Goal: Task Accomplishment & Management: Use online tool/utility

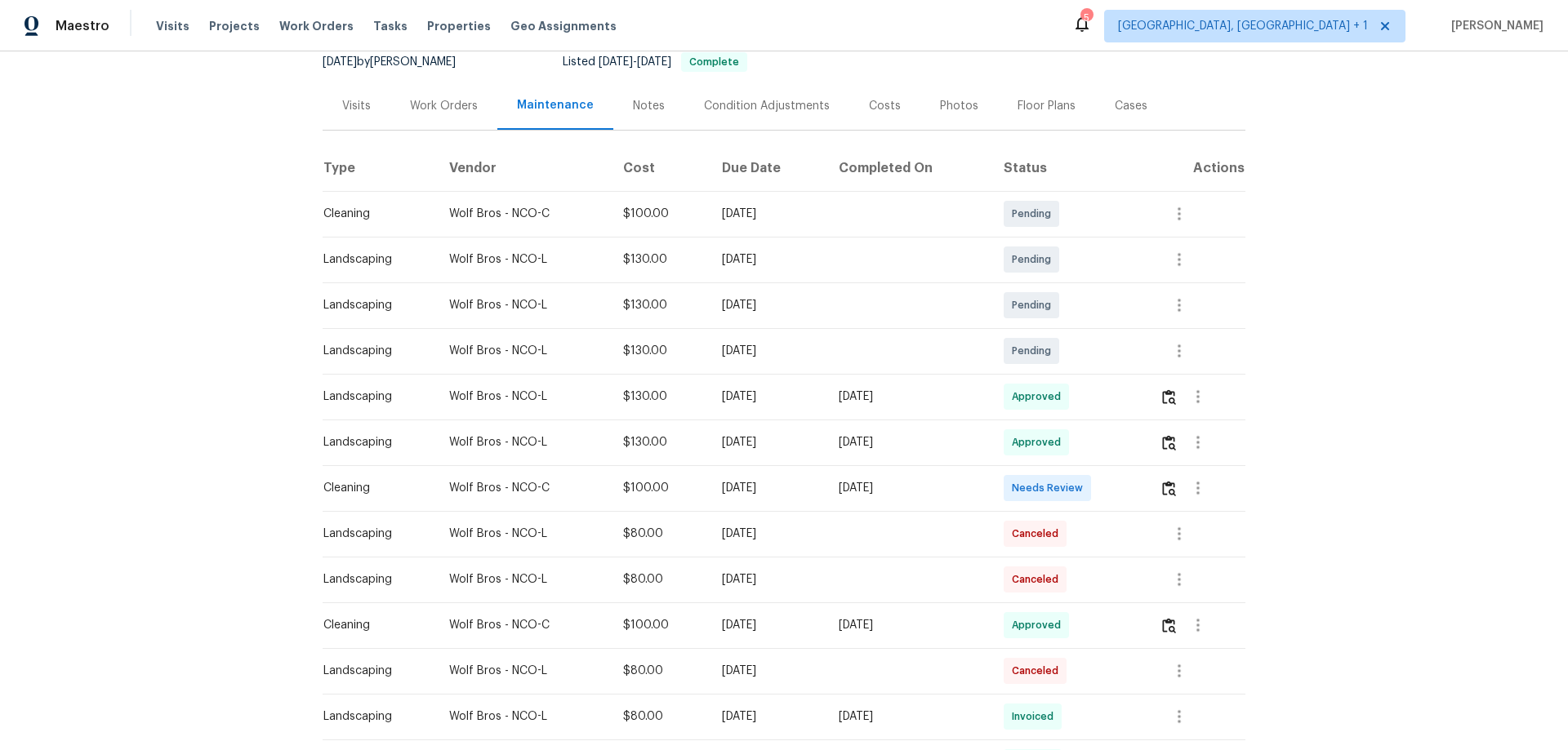
scroll to position [245, 0]
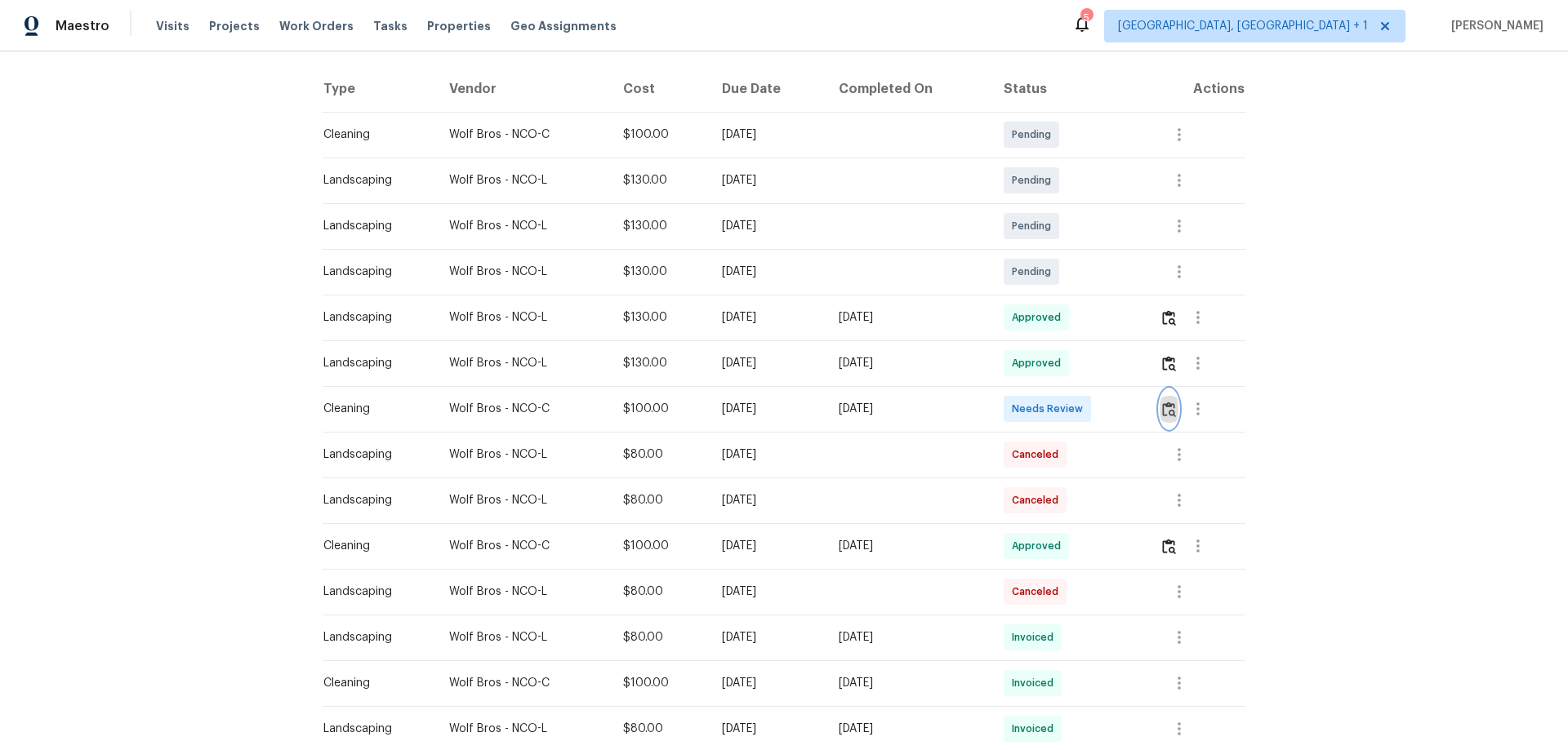
click at [1115, 406] on button "button" at bounding box center [1169, 409] width 19 height 39
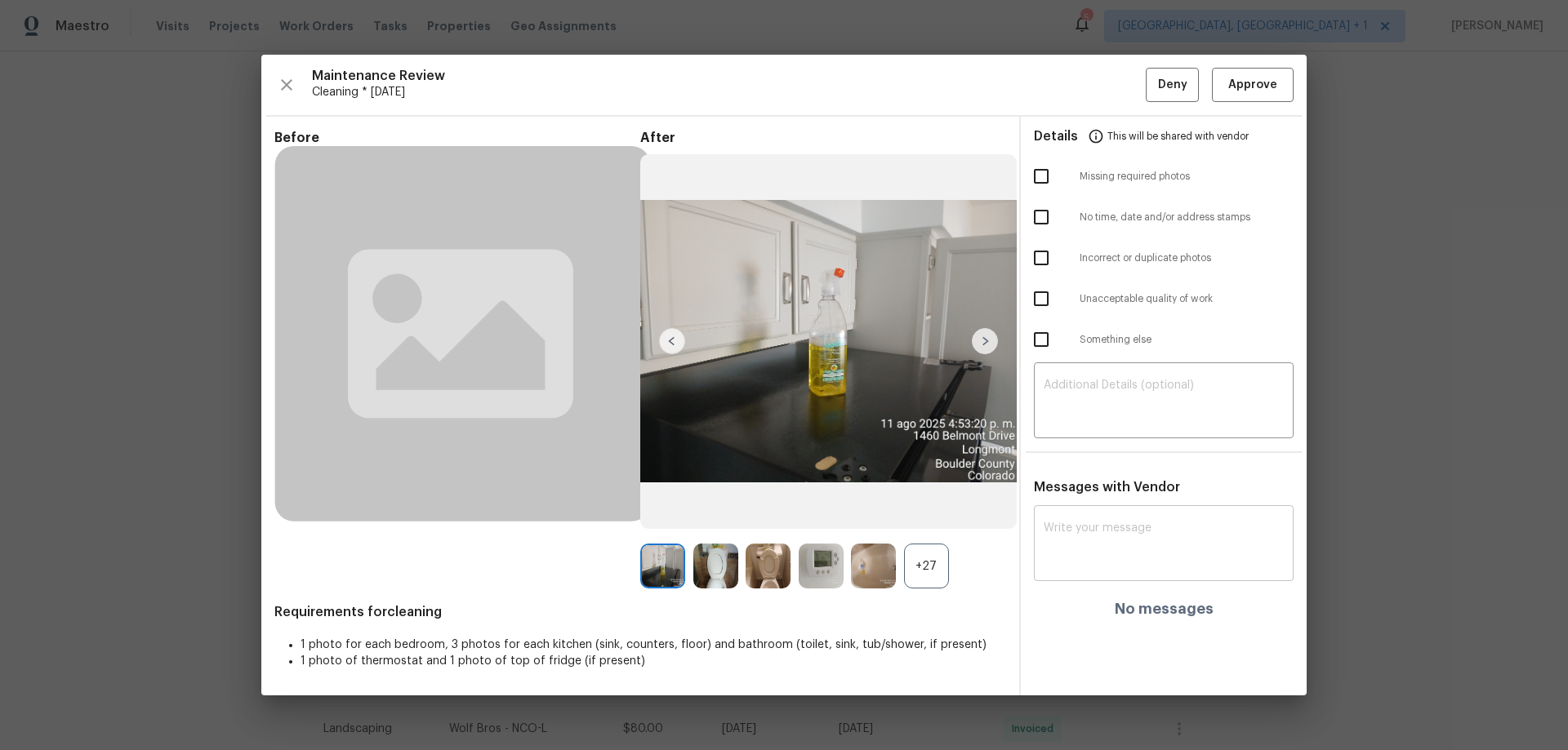
click at [1060, 495] on div "x ​" at bounding box center [1163, 545] width 260 height 72
click at [1094, 384] on textarea at bounding box center [1163, 403] width 240 height 46
paste textarea "Maintenance Audit Team: Hello! Unfortunately, this cleaning visit completed on …"
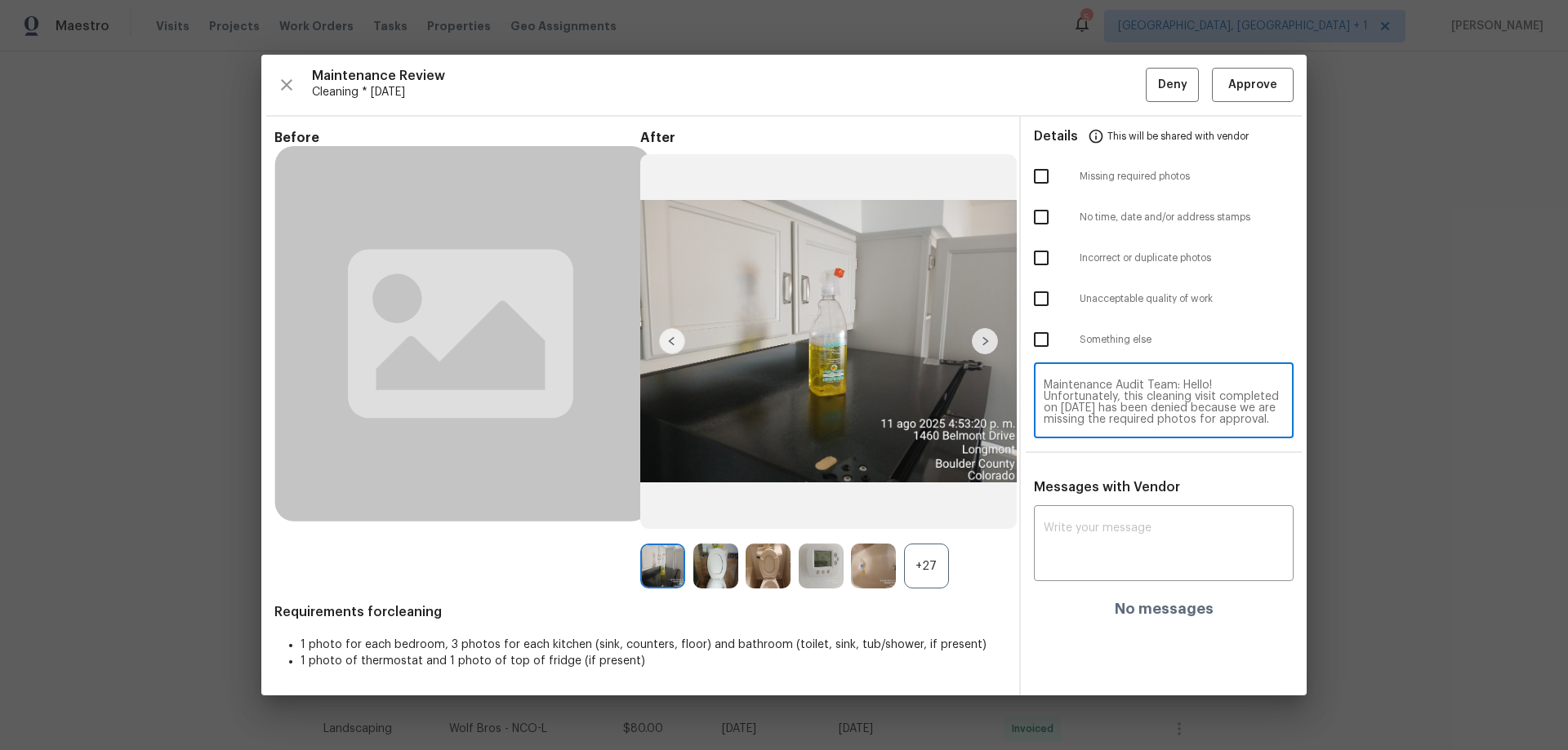
scroll to position [194, 0]
type textarea "Maintenance Audit Team: Hello! Unfortunately, this cleaning visit completed on …"
click at [1071, 495] on div "x ​" at bounding box center [1163, 545] width 260 height 72
paste textarea "Maintenance Audit Team: Hello! Unfortunately, this cleaning visit completed on …"
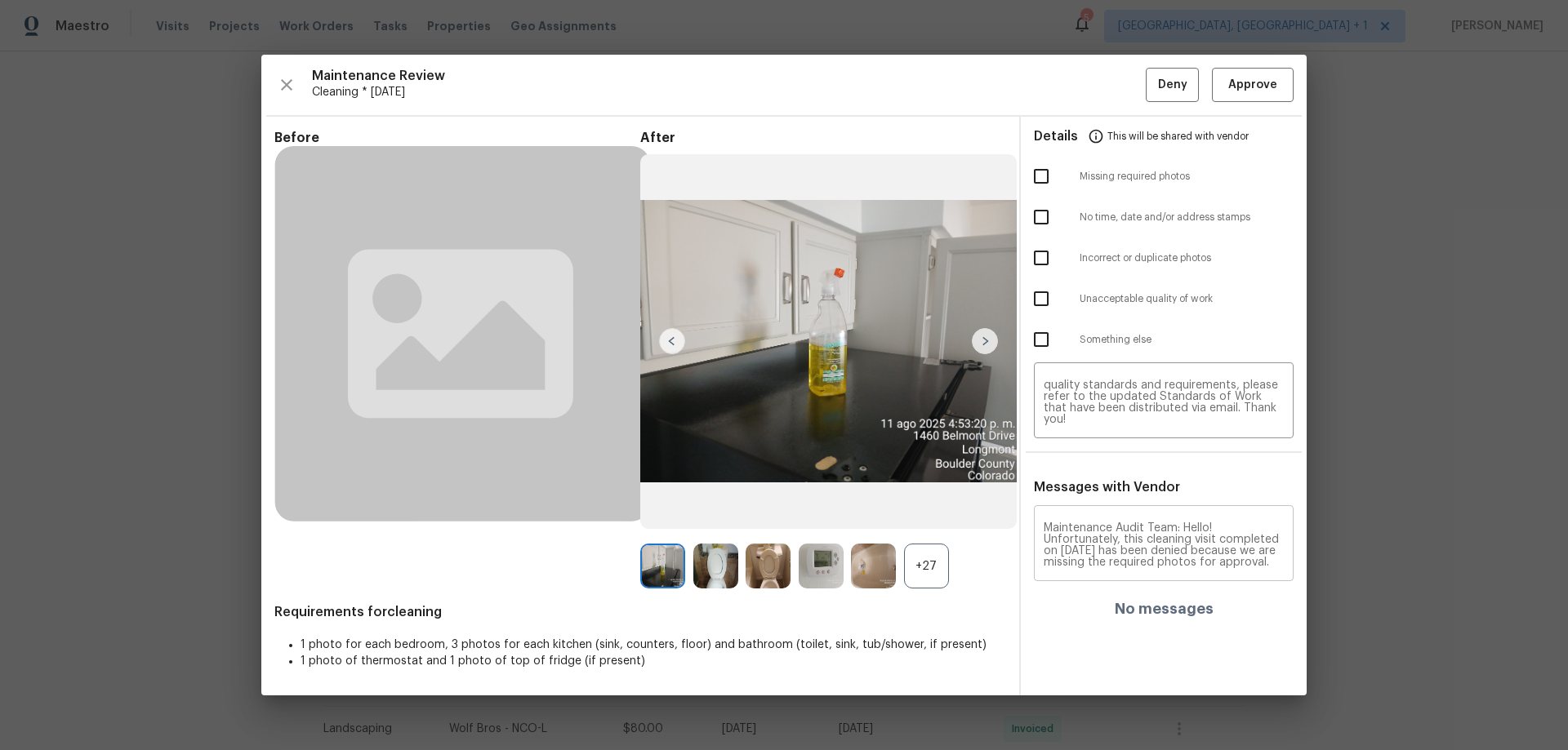
scroll to position [263, 0]
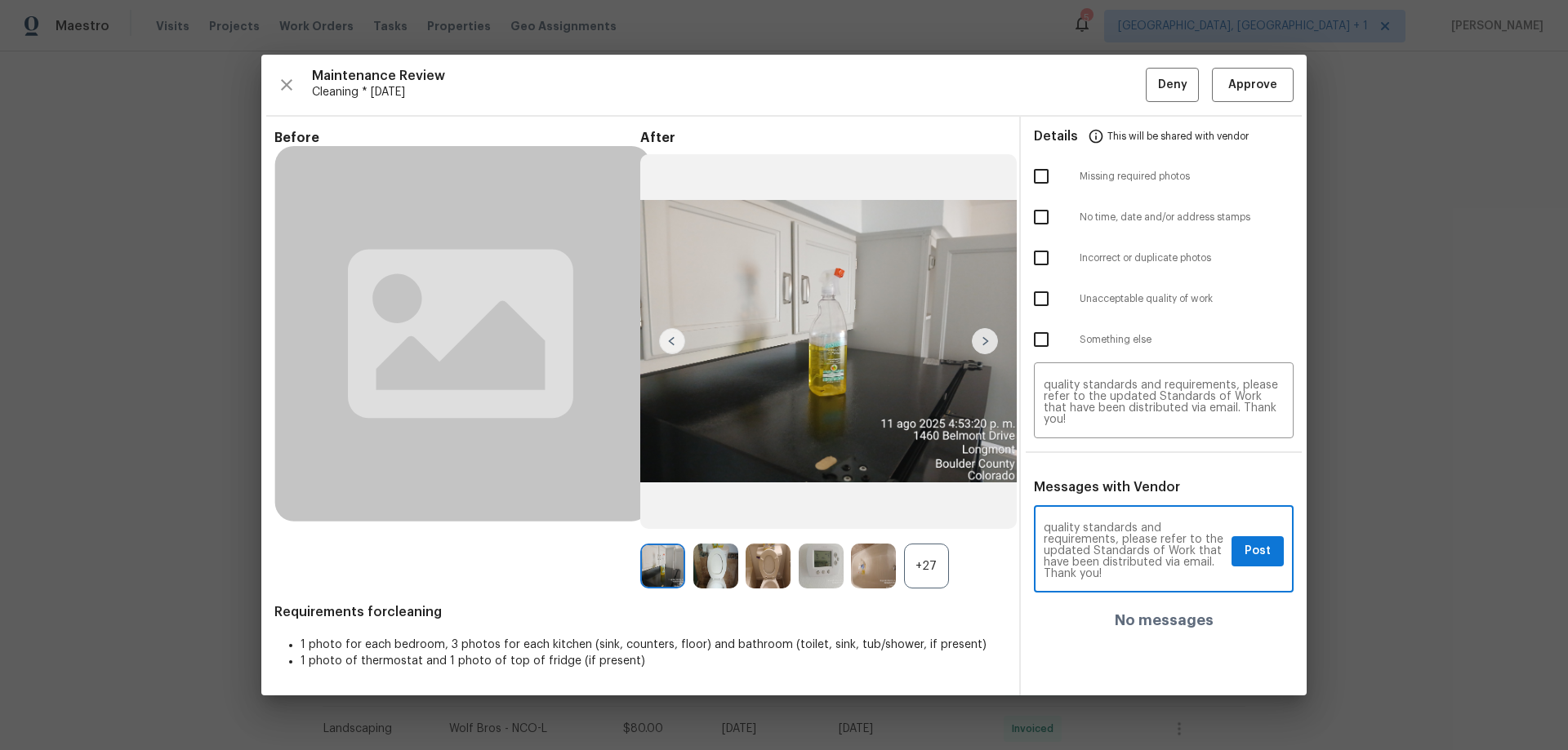
type textarea "Maintenance Audit Team: Hello! Unfortunately, this cleaning visit completed on …"
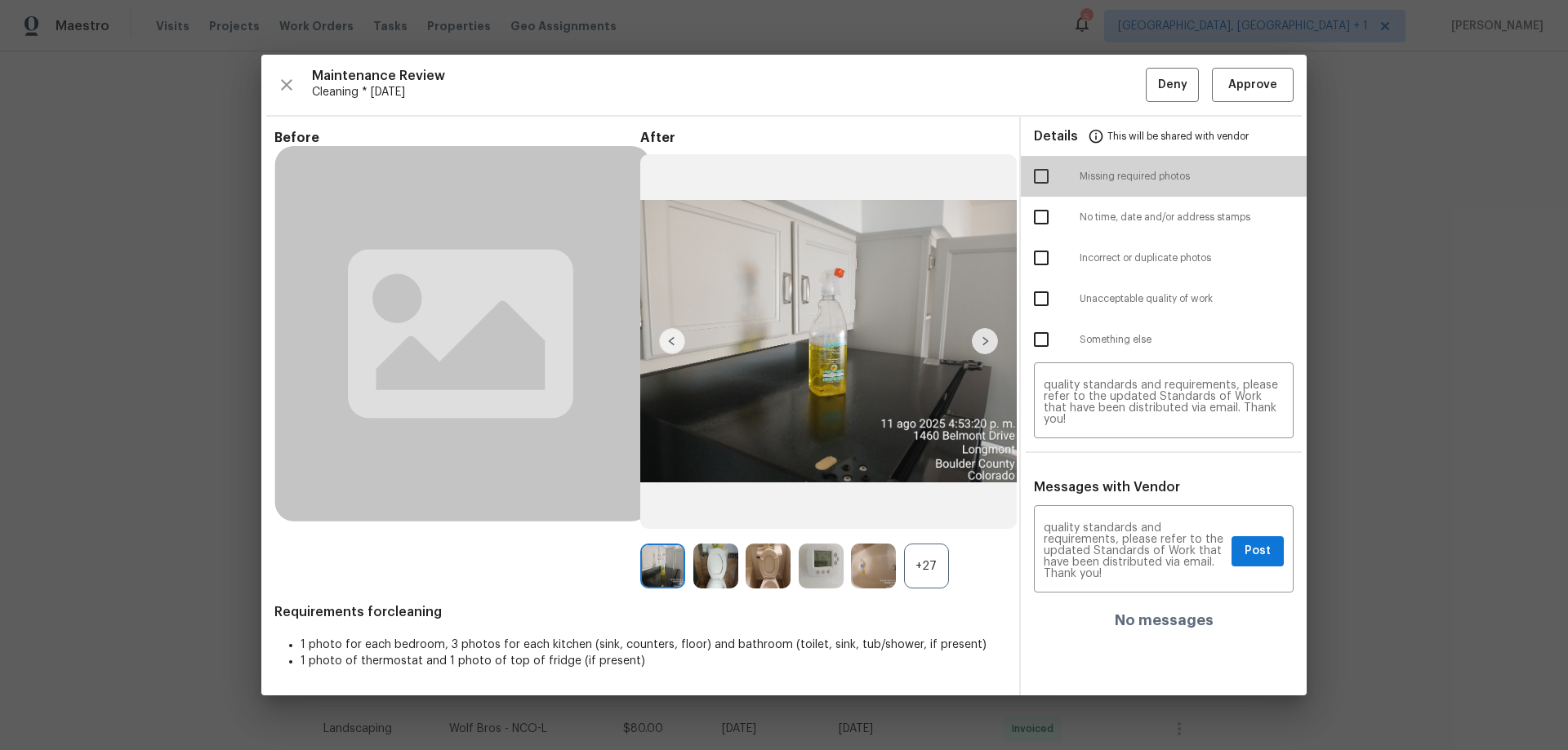
click at [1044, 182] on input "checkbox" at bounding box center [1041, 176] width 34 height 34
checkbox input "true"
click at [1037, 312] on input "checkbox" at bounding box center [1041, 299] width 34 height 34
checkbox input "true"
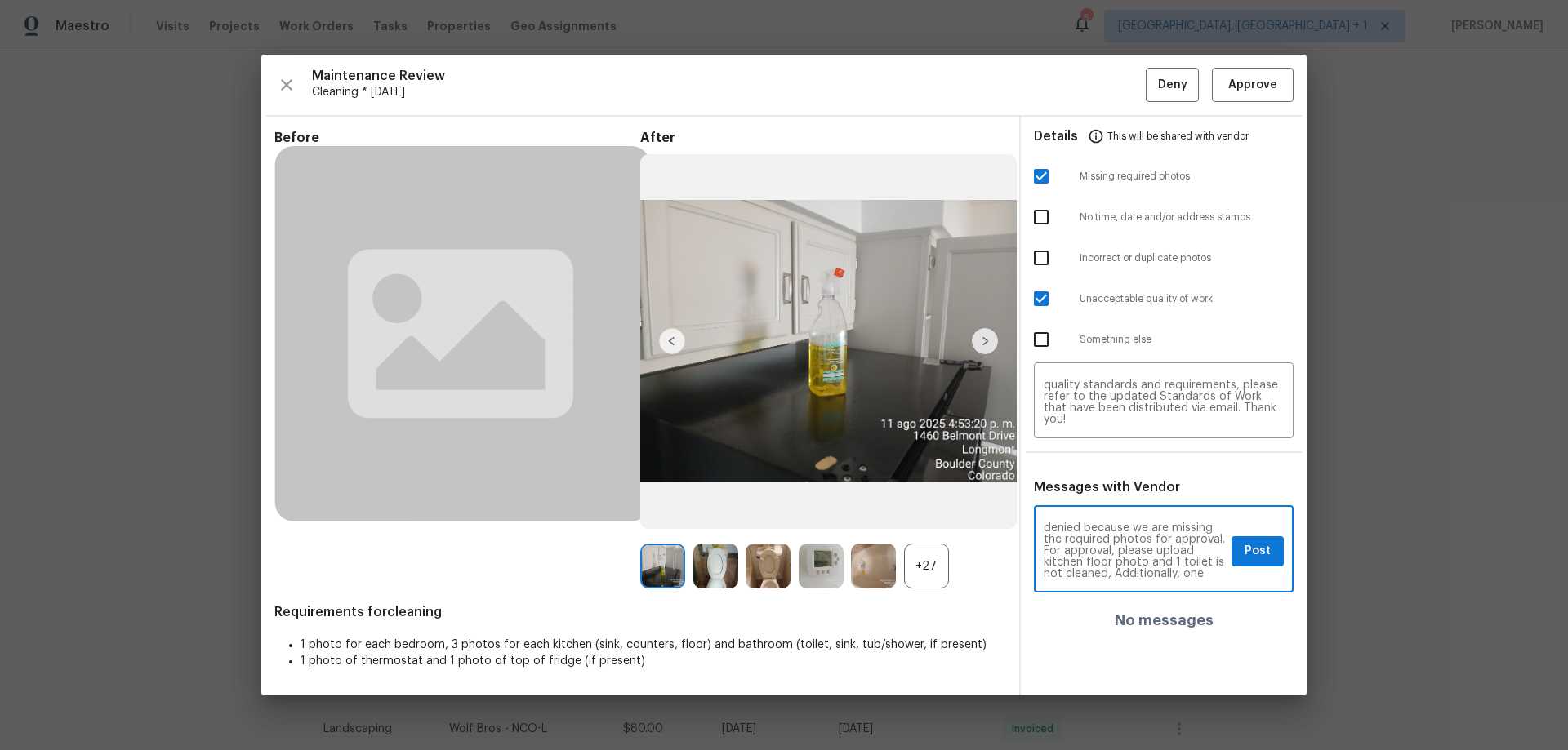
scroll to position [67, 0]
click at [1047, 495] on textarea "Maintenance Audit Team: Hello! Unfortunately, this cleaning visit completed on …" at bounding box center [1134, 551] width 181 height 57
click at [1065, 495] on textarea "Maintenance Audit Team: Hello! Unfortunately, this cleaning visit completed on …" at bounding box center [1134, 551] width 181 height 57
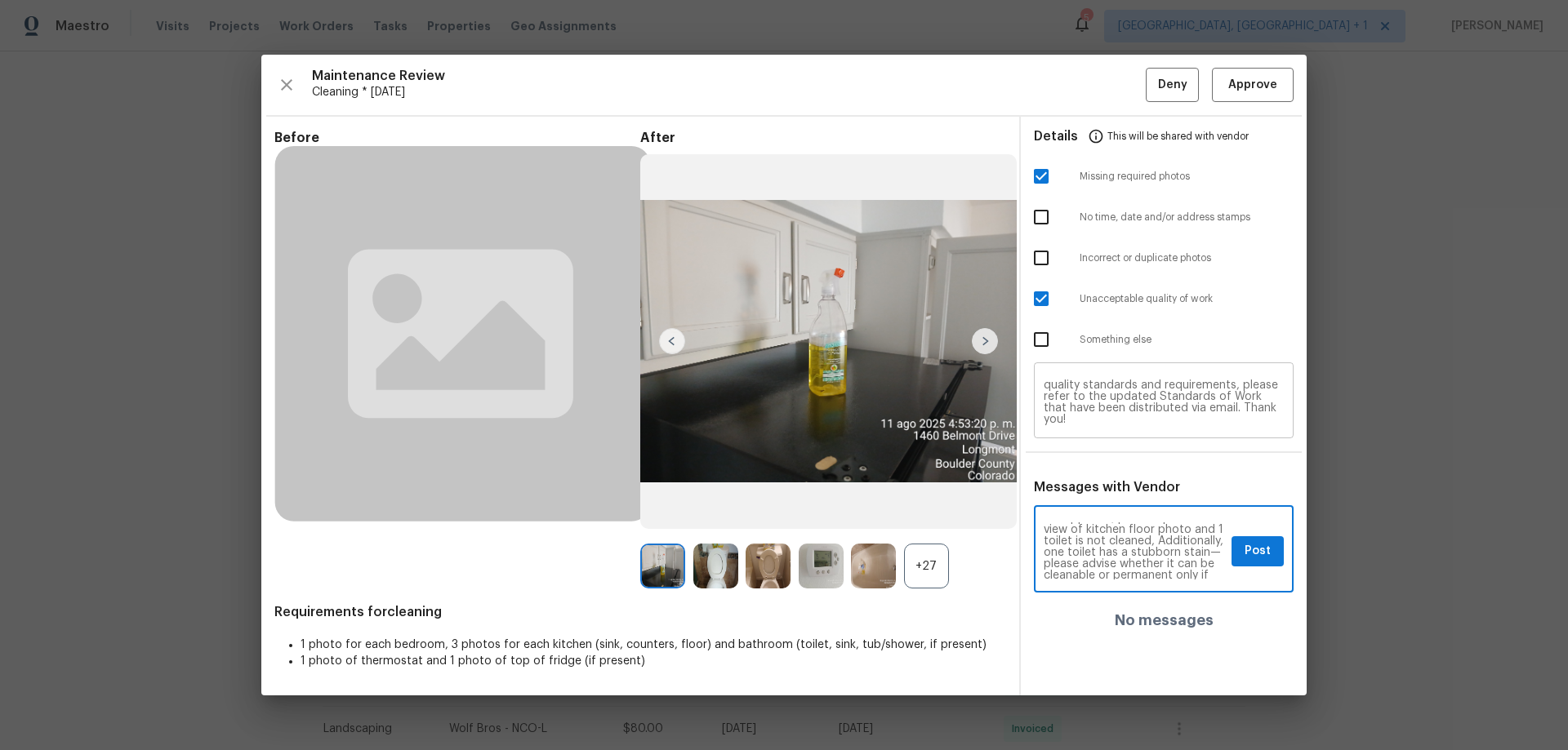
type textarea "Maintenance Audit Team: Hello! Unfortunately, this cleaning visit completed on …"
click at [1096, 424] on textarea "Maintenance Audit Team: Hello! Unfortunately, this cleaning visit completed on …" at bounding box center [1163, 403] width 240 height 46
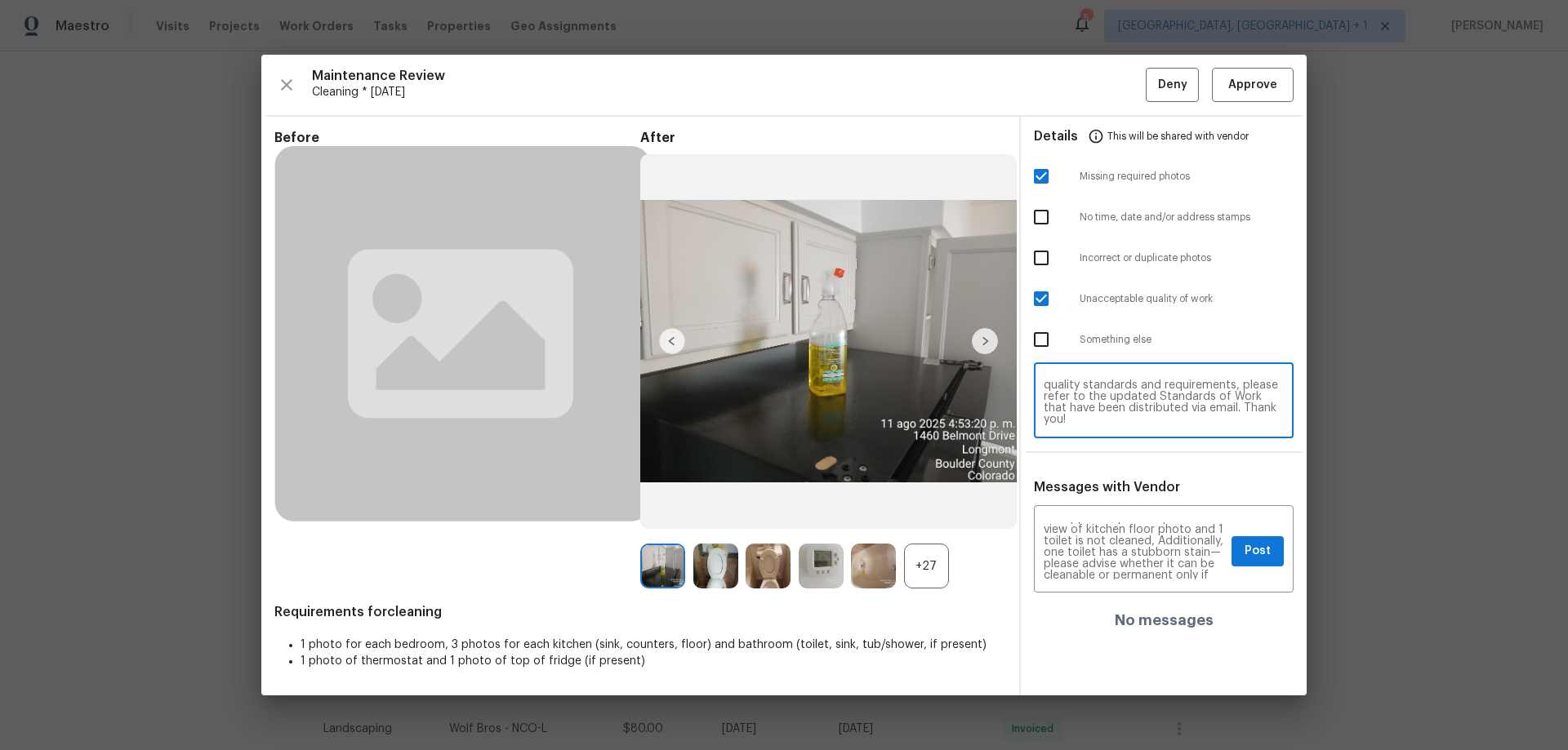
click at [1096, 424] on textarea "Maintenance Audit Team: Hello! Unfortunately, this cleaning visit completed on …" at bounding box center [1163, 403] width 240 height 46
paste textarea "full view of"
type textarea "Maintenance Audit Team: Hello! Unfortunately, this cleaning visit completed on …"
click at [1115, 495] on button "Post" at bounding box center [1257, 551] width 52 height 30
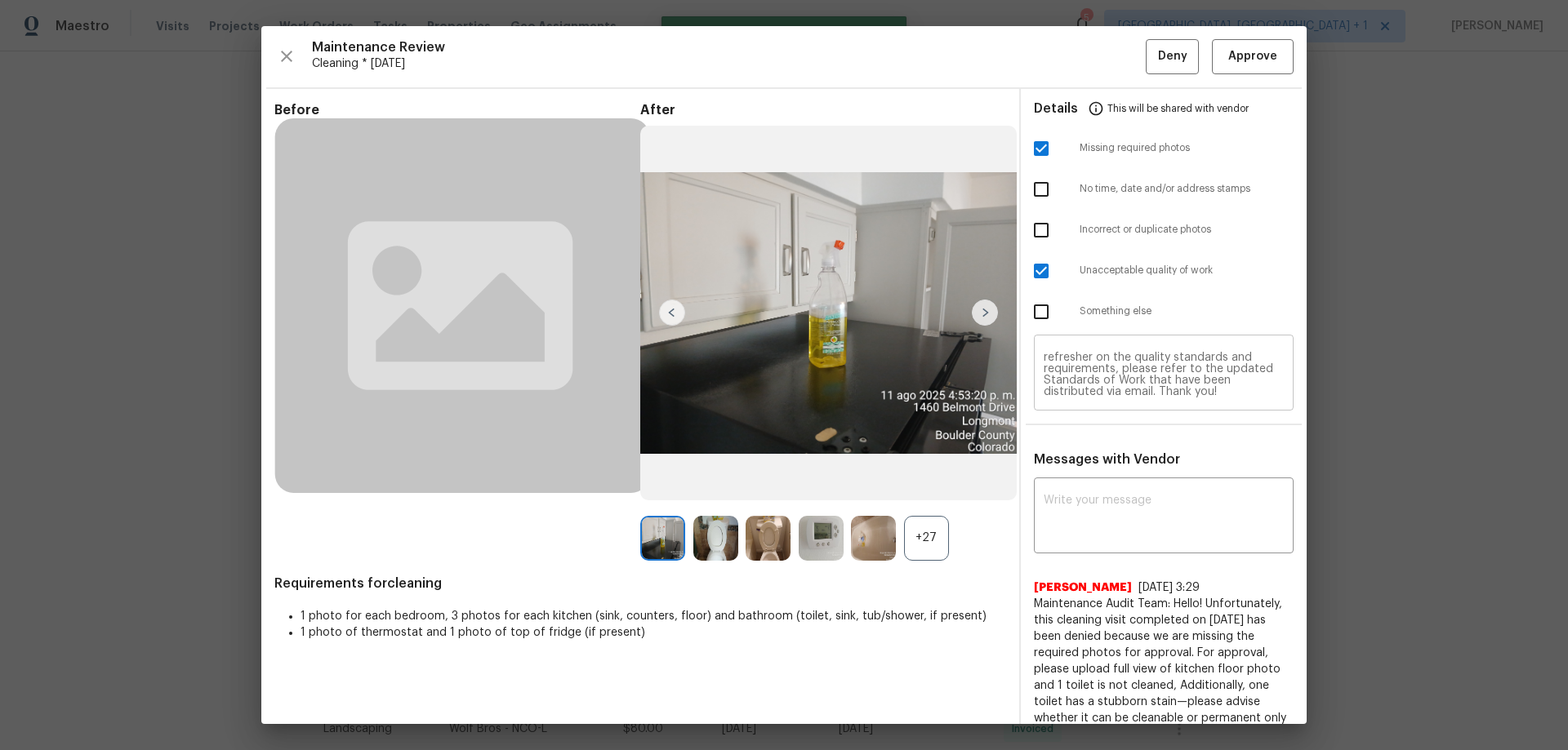
scroll to position [0, 0]
click at [1115, 53] on button "Deny" at bounding box center [1172, 56] width 53 height 35
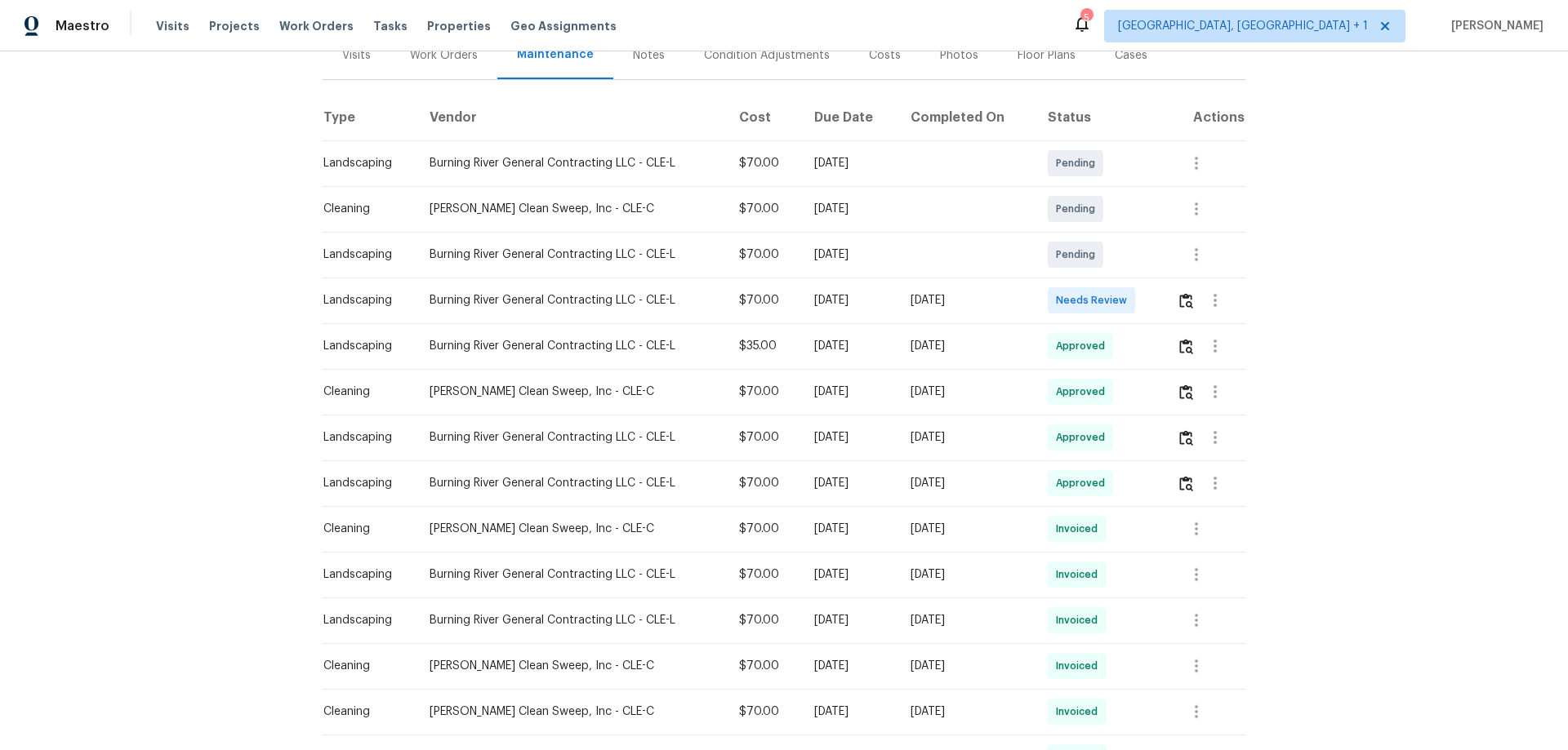
scroll to position [326, 0]
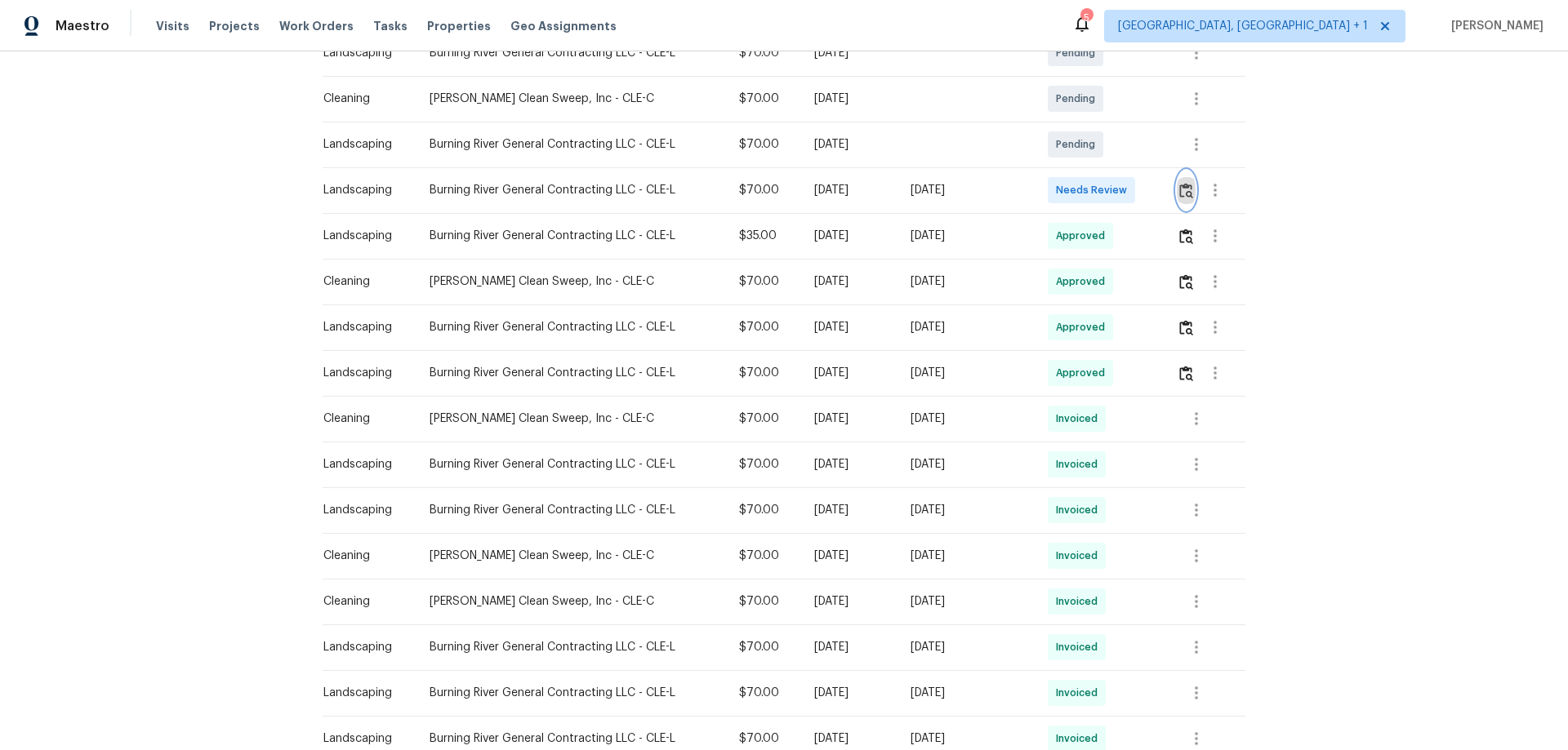
click at [1115, 190] on img "button" at bounding box center [1186, 191] width 14 height 15
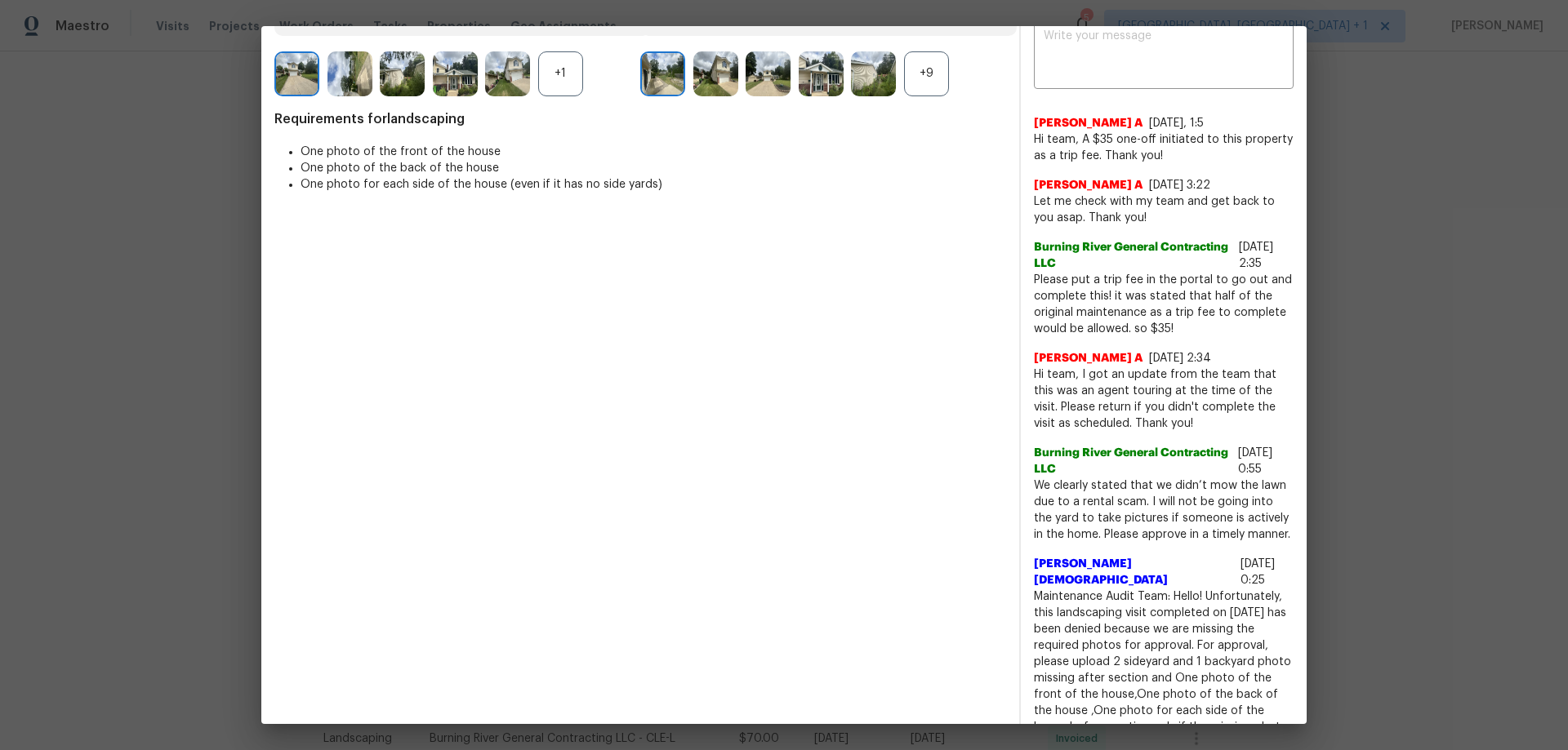
scroll to position [490, 0]
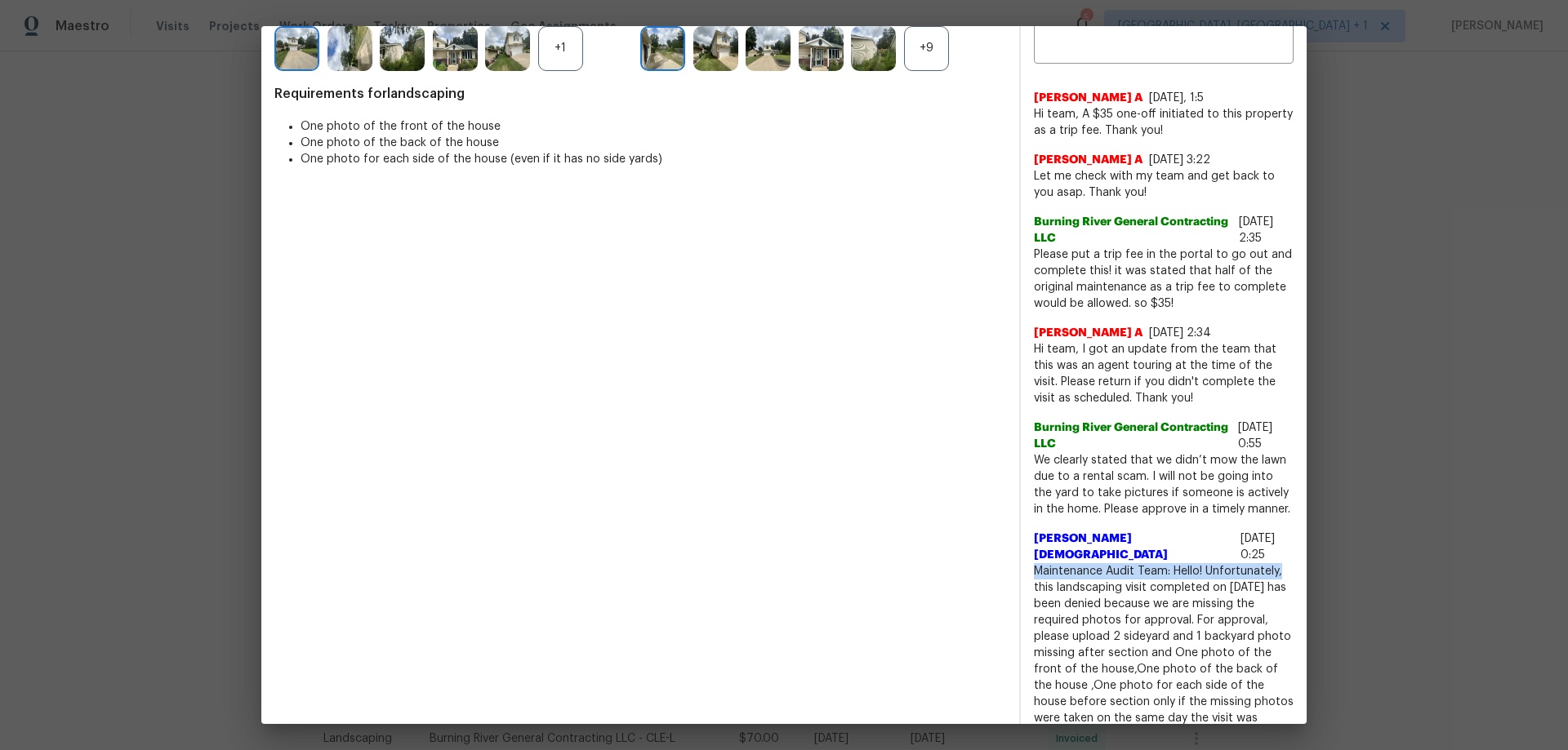
drag, startPoint x: 1022, startPoint y: 554, endPoint x: 1274, endPoint y: 552, distance: 252.0
click at [1115, 495] on div "x ​ Afredi A 7/26/25, 1:5 Hi team, A $35 one-off initiated to this property as …" at bounding box center [1163, 707] width 286 height 1433
copy span "Maintenance Audit Team: Hello! Unfortunately,"
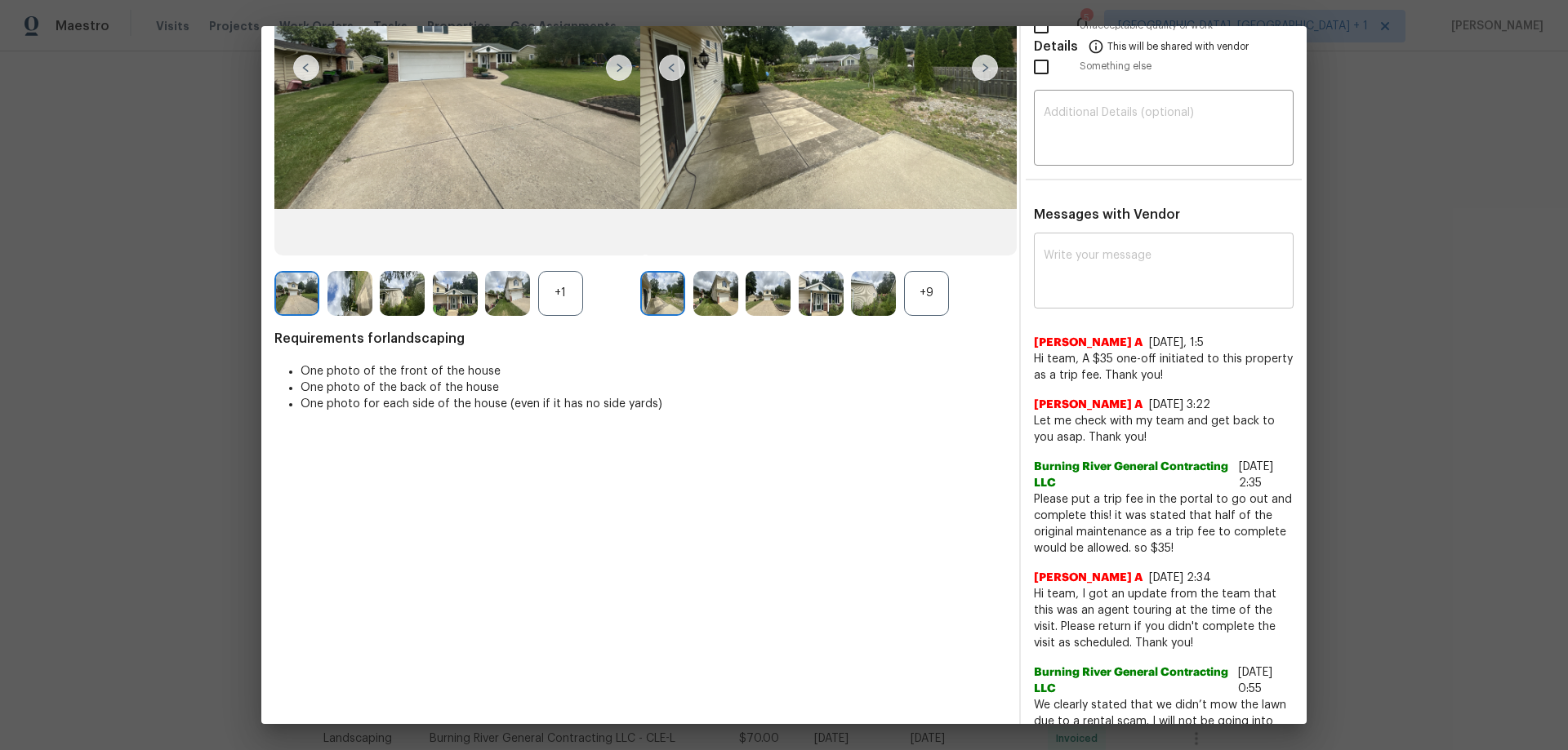
click at [1066, 249] on textarea at bounding box center [1163, 272] width 240 height 46
paste textarea "Maintenance Audit Team: Hello! Unfortunately,"
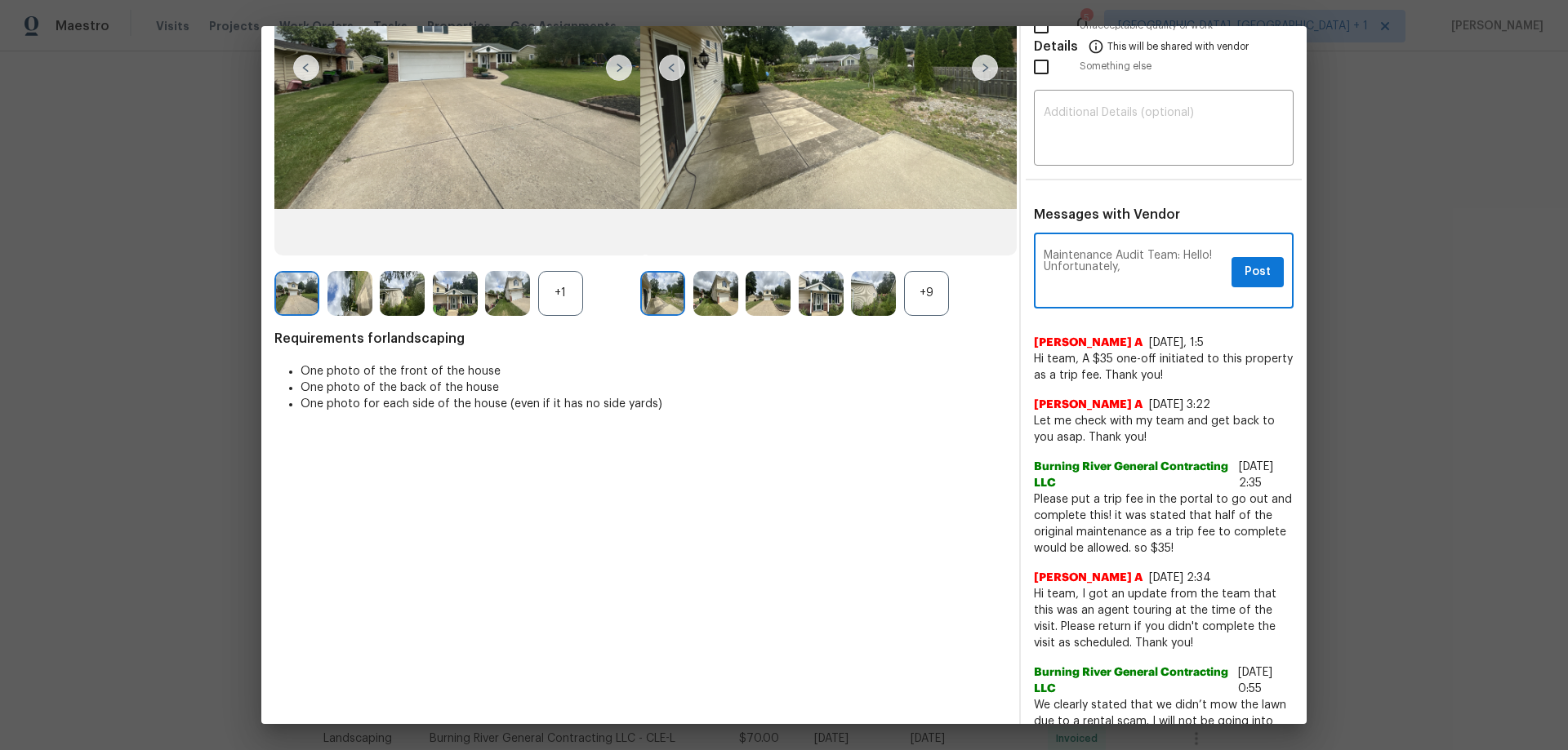
type textarea "Maintenance Audit Team: Hello! Unfortunately,"
click at [1097, 247] on div "Maintenance Audit Team: Hello! Unfortunately, x Post ​" at bounding box center [1163, 272] width 260 height 72
click at [1094, 247] on div "Maintenance Audit Team: Hello! Unfortunately, x Post ​" at bounding box center [1163, 272] width 260 height 72
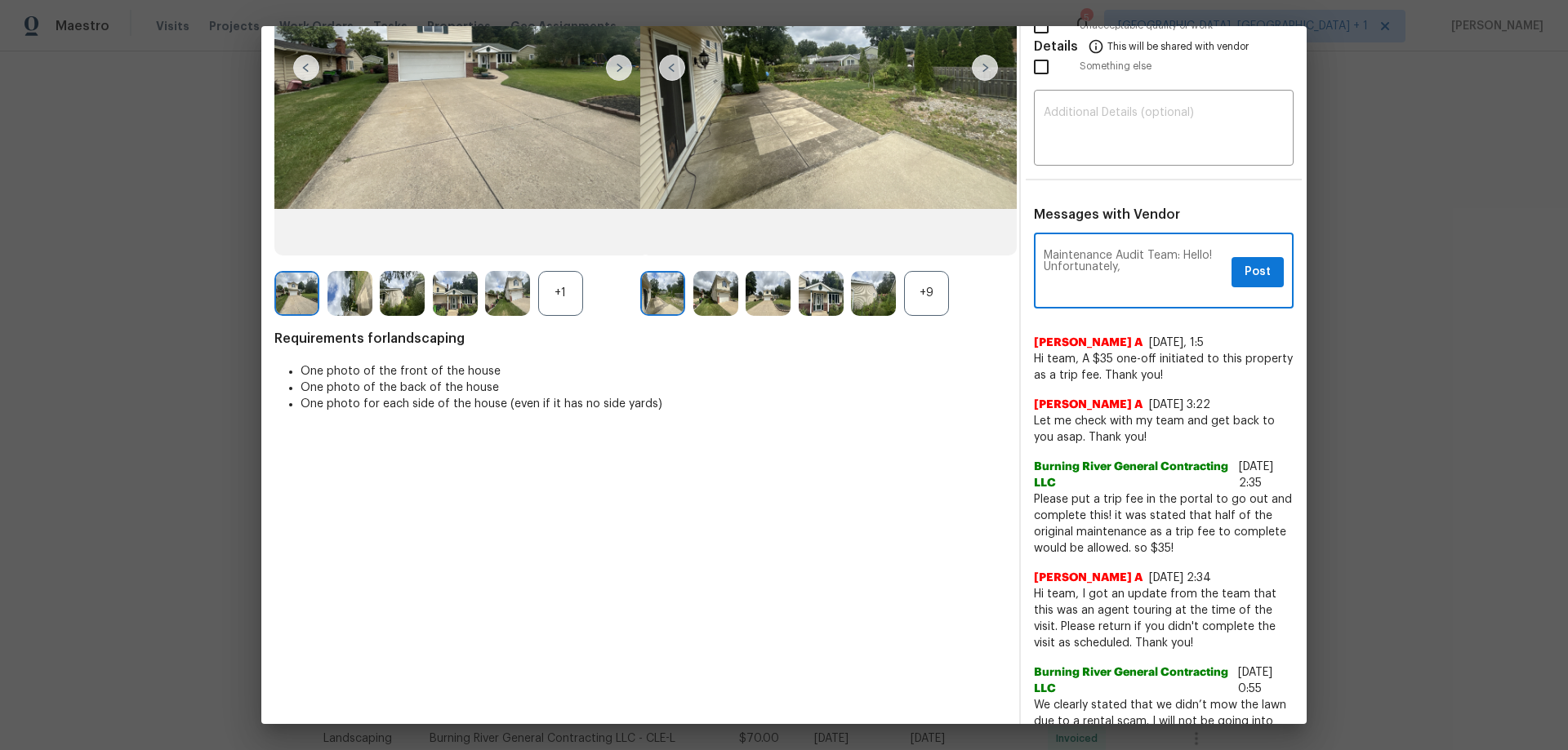
click at [1088, 254] on textarea "Maintenance Audit Team: Hello! Unfortunately," at bounding box center [1134, 272] width 181 height 46
click at [1077, 247] on div "x ​" at bounding box center [1163, 272] width 260 height 72
paste textarea "Maintenance Audit Team: Hello! After further review, the visit(08/13/2025) has …"
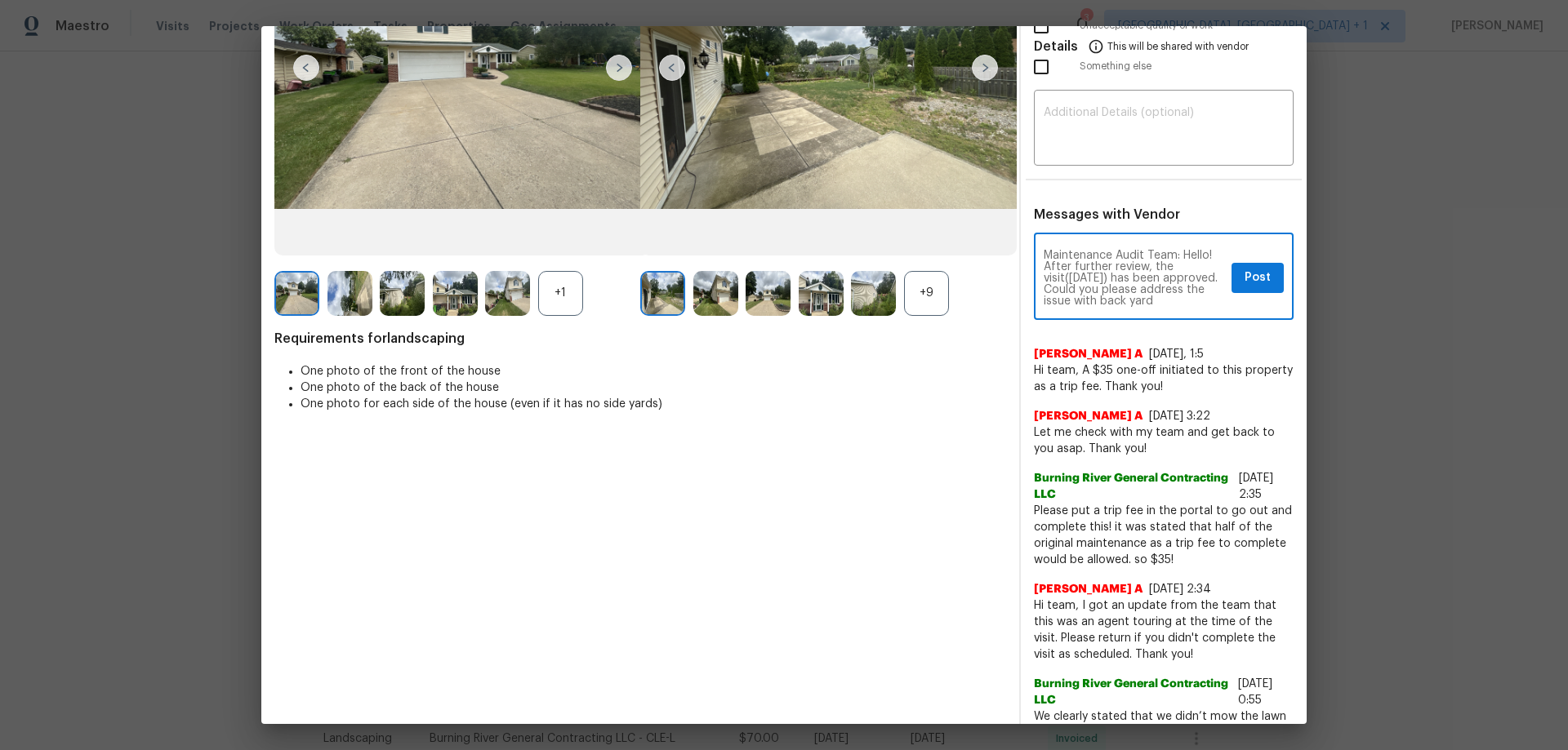
scroll to position [32, 0]
type textarea "Maintenance Audit Team: Hello! After further review, the visit(08/13/2025) has …"
click at [1115, 274] on span "Post" at bounding box center [1257, 278] width 26 height 20
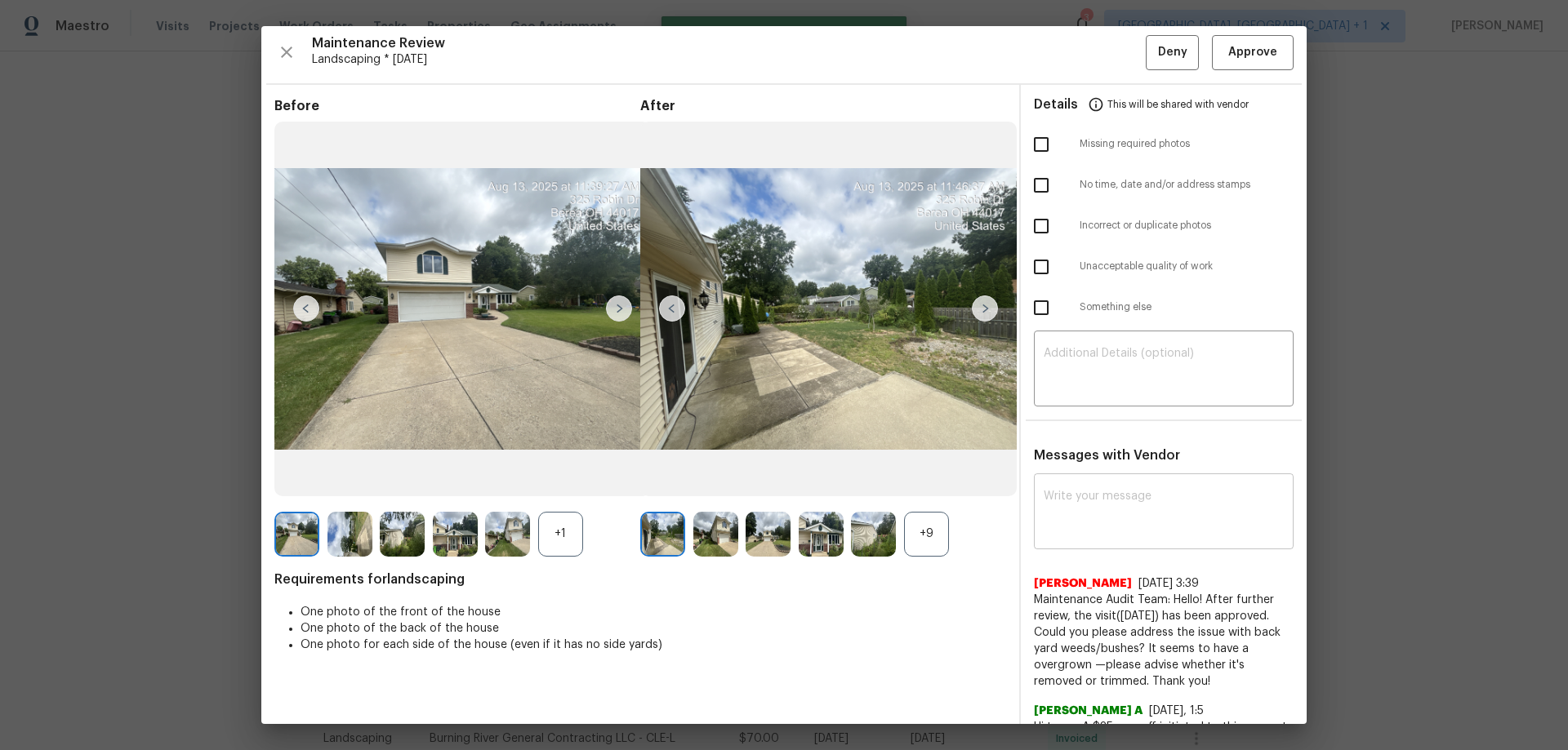
scroll to position [0, 0]
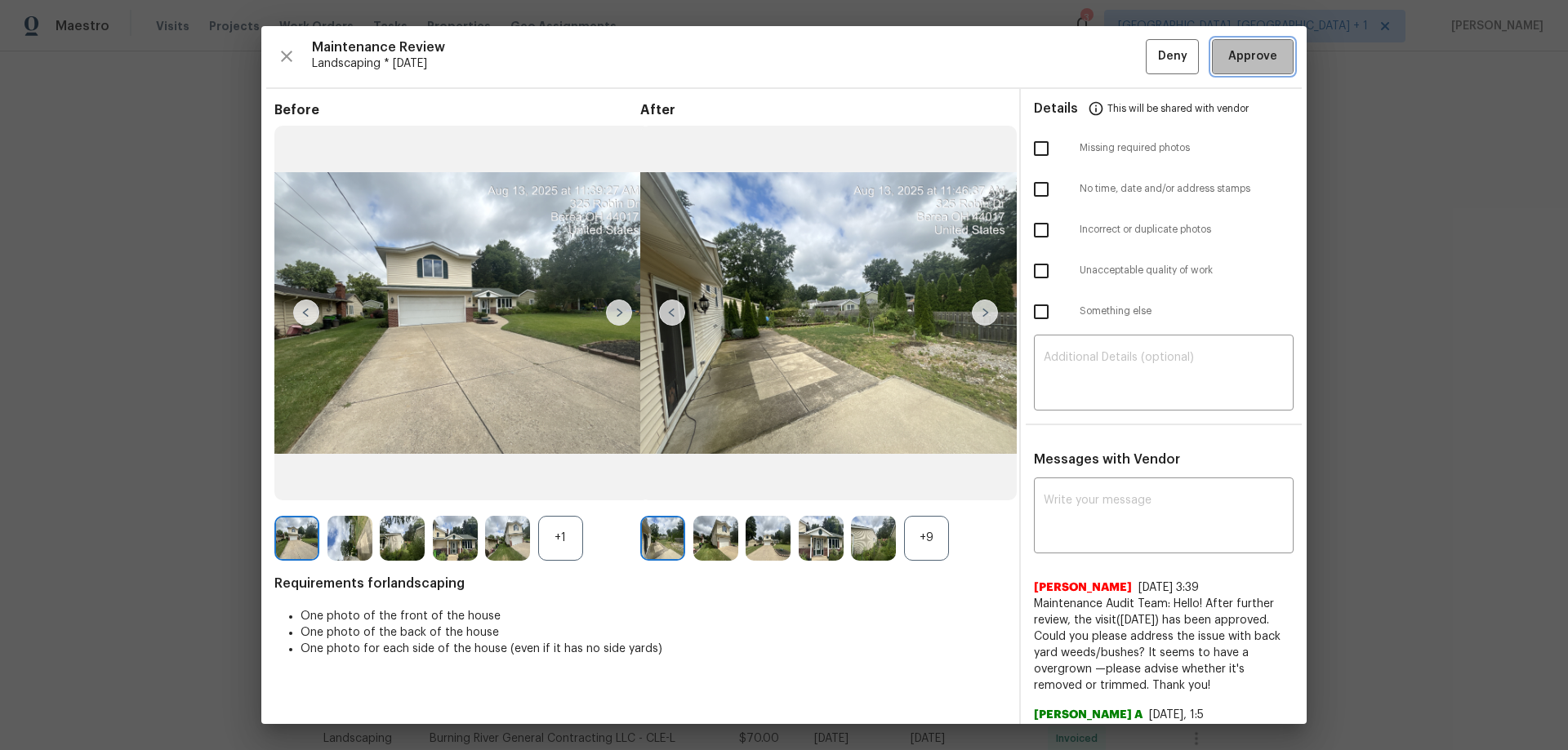
click at [1115, 67] on button "Approve" at bounding box center [1253, 56] width 82 height 35
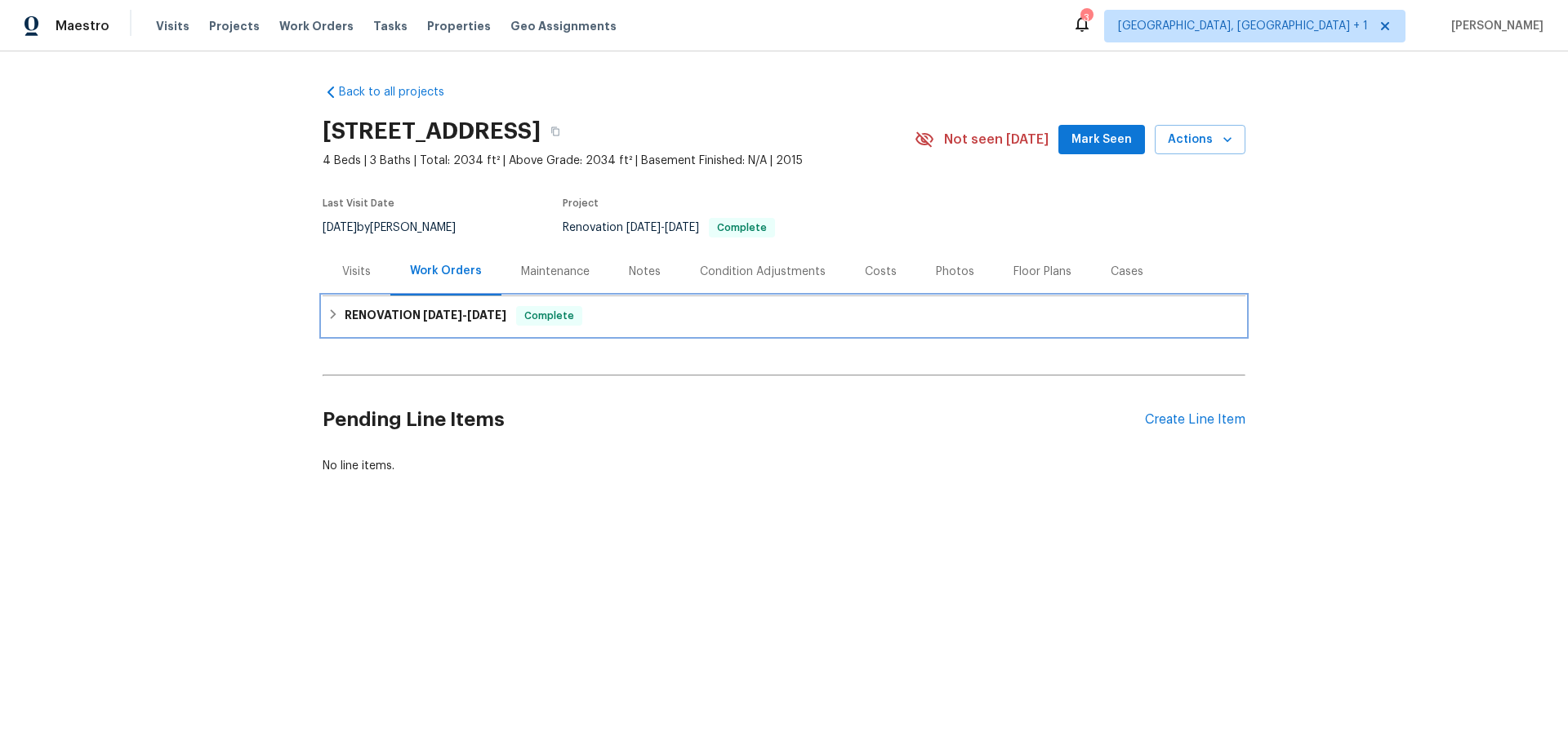
click at [382, 312] on h6 "RENOVATION 7/31/25 - 8/20/25" at bounding box center [426, 315] width 162 height 20
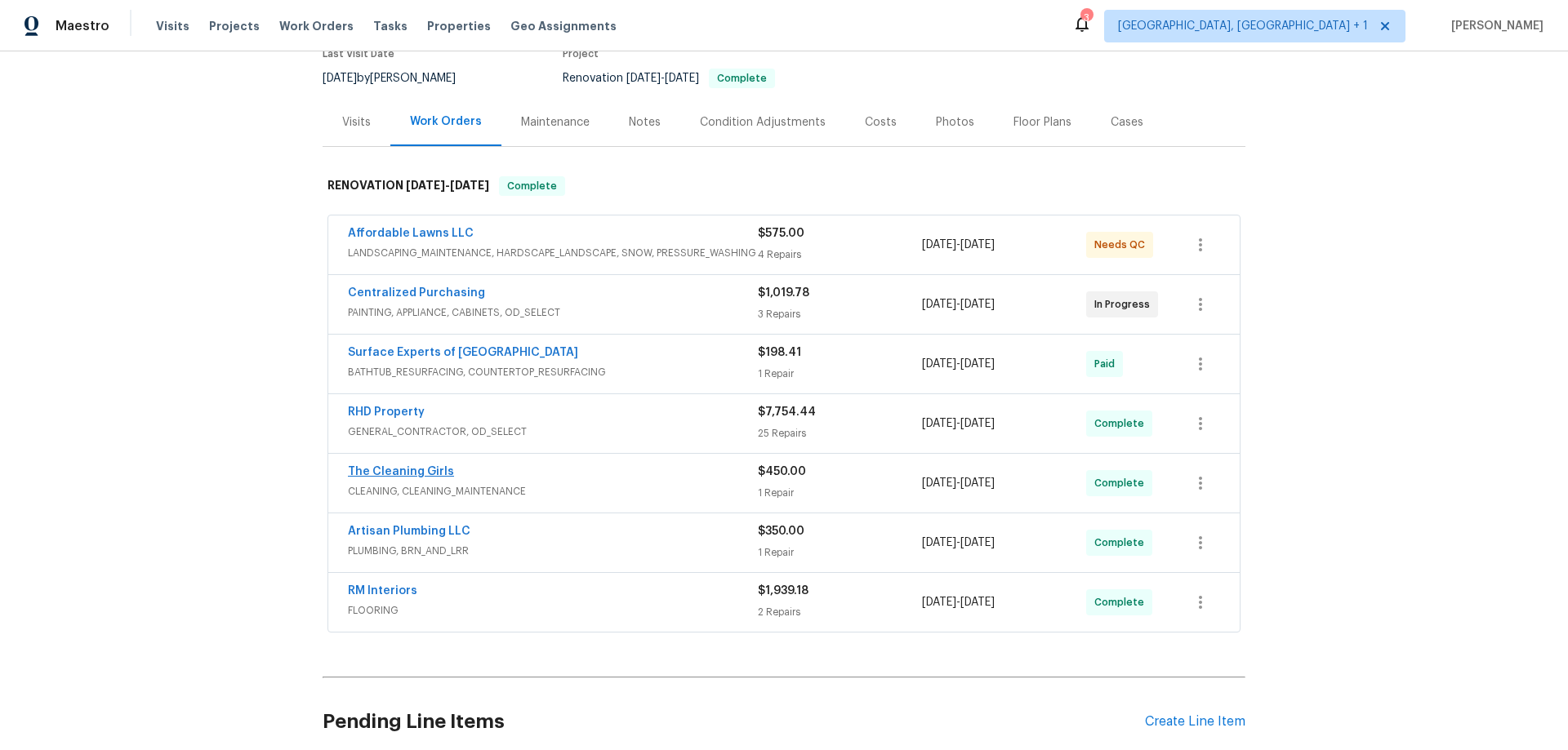
scroll to position [135, 0]
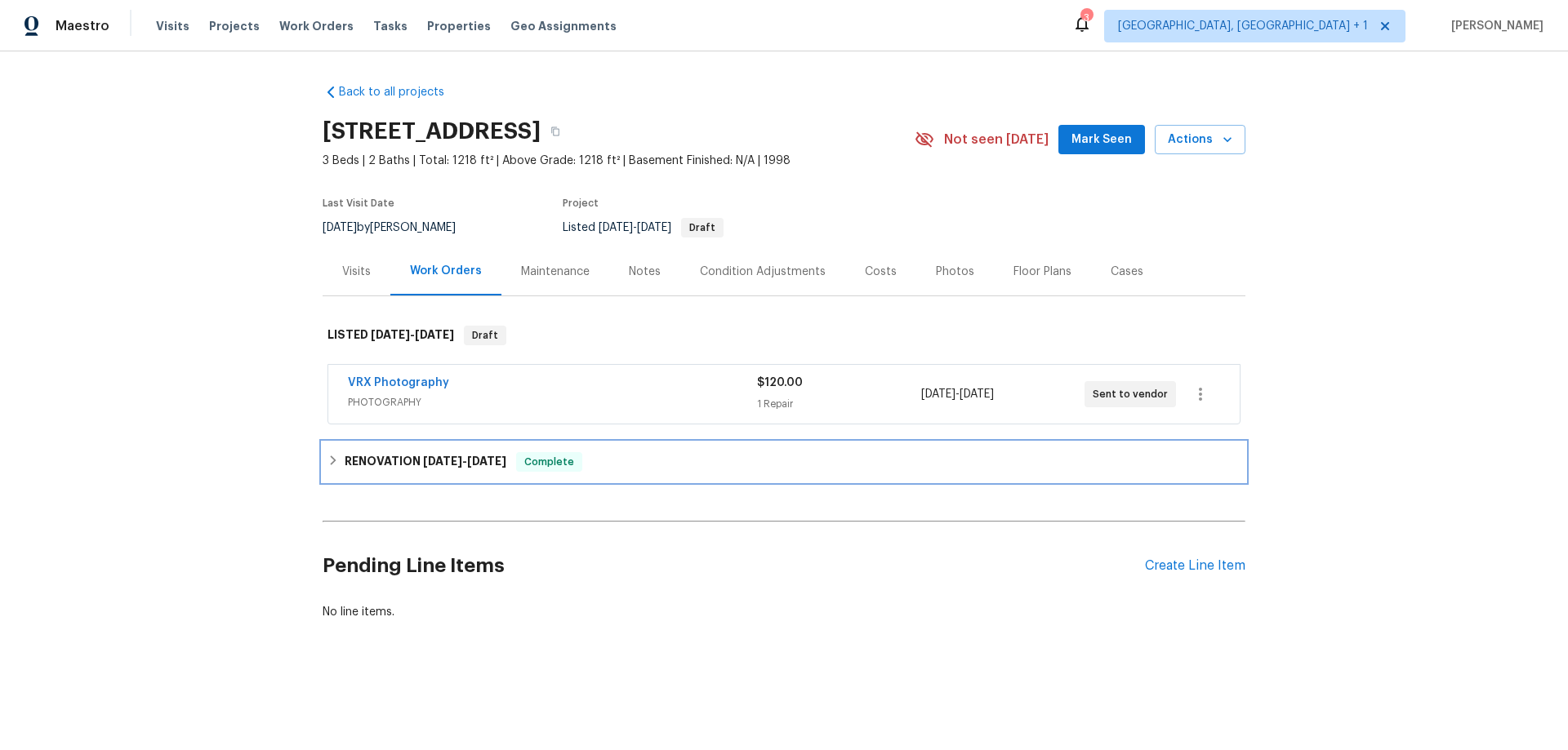
click at [457, 462] on span "[DATE] - [DATE]" at bounding box center [465, 461] width 83 height 11
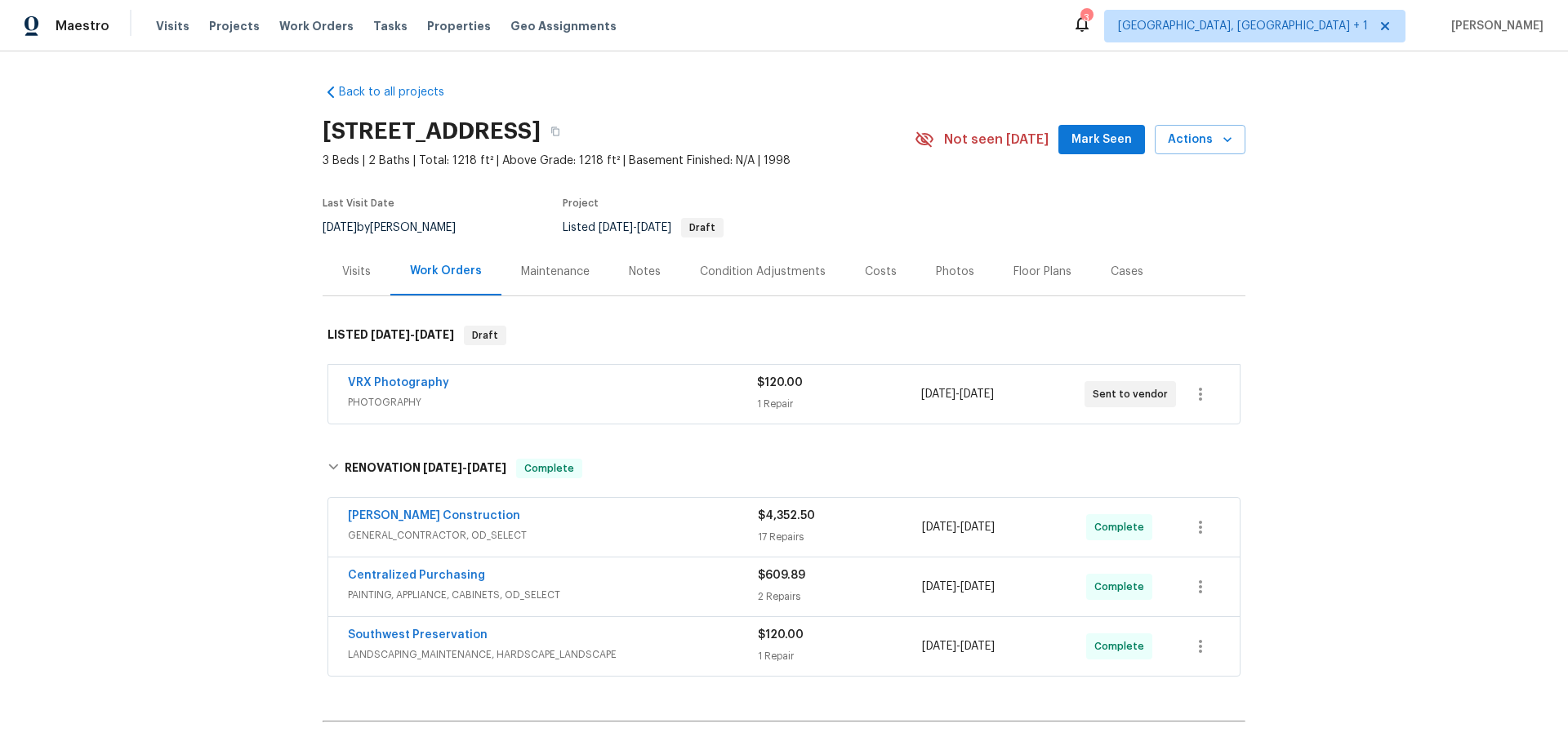
click at [376, 277] on div "Visits" at bounding box center [357, 271] width 68 height 49
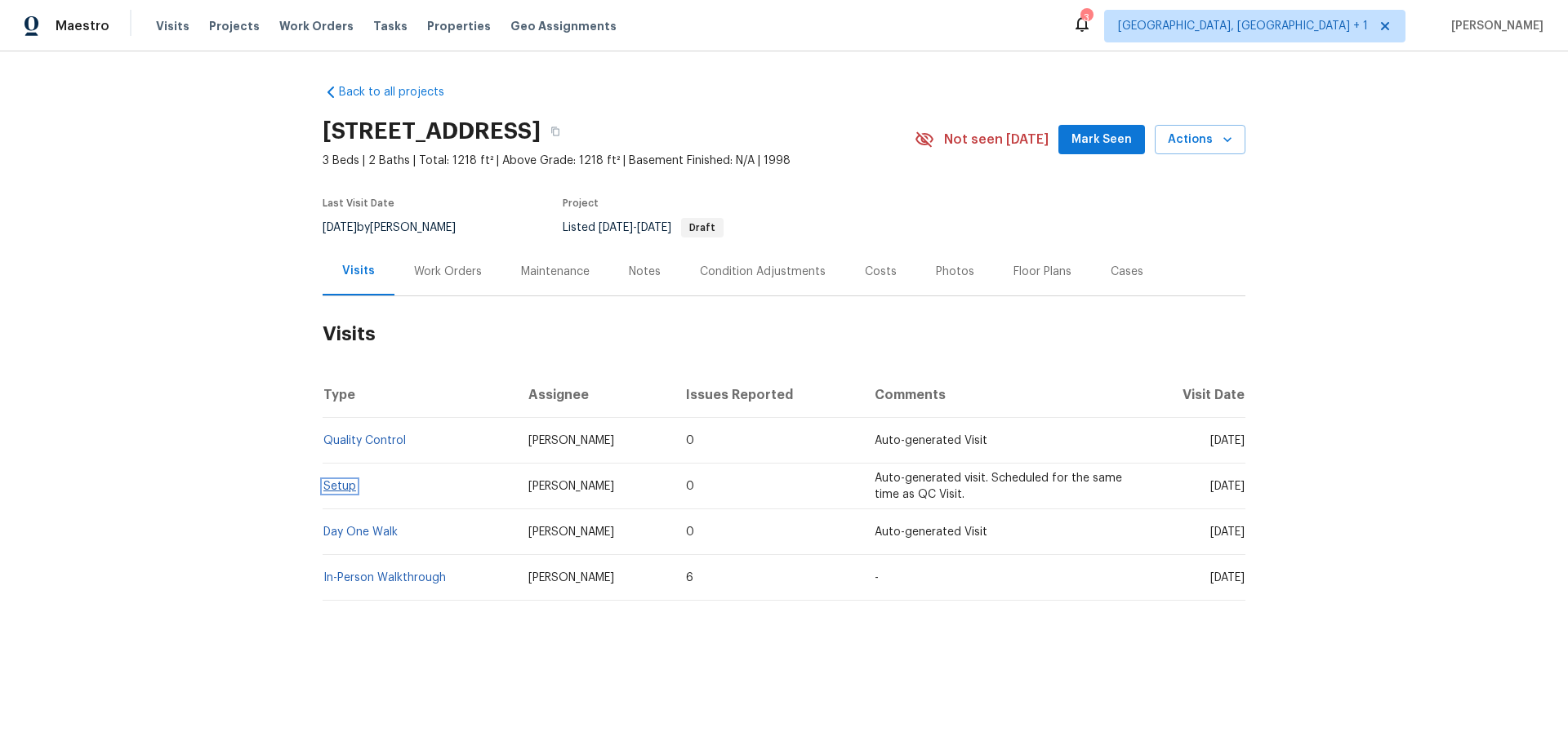
click at [335, 484] on link "Setup" at bounding box center [340, 486] width 32 height 11
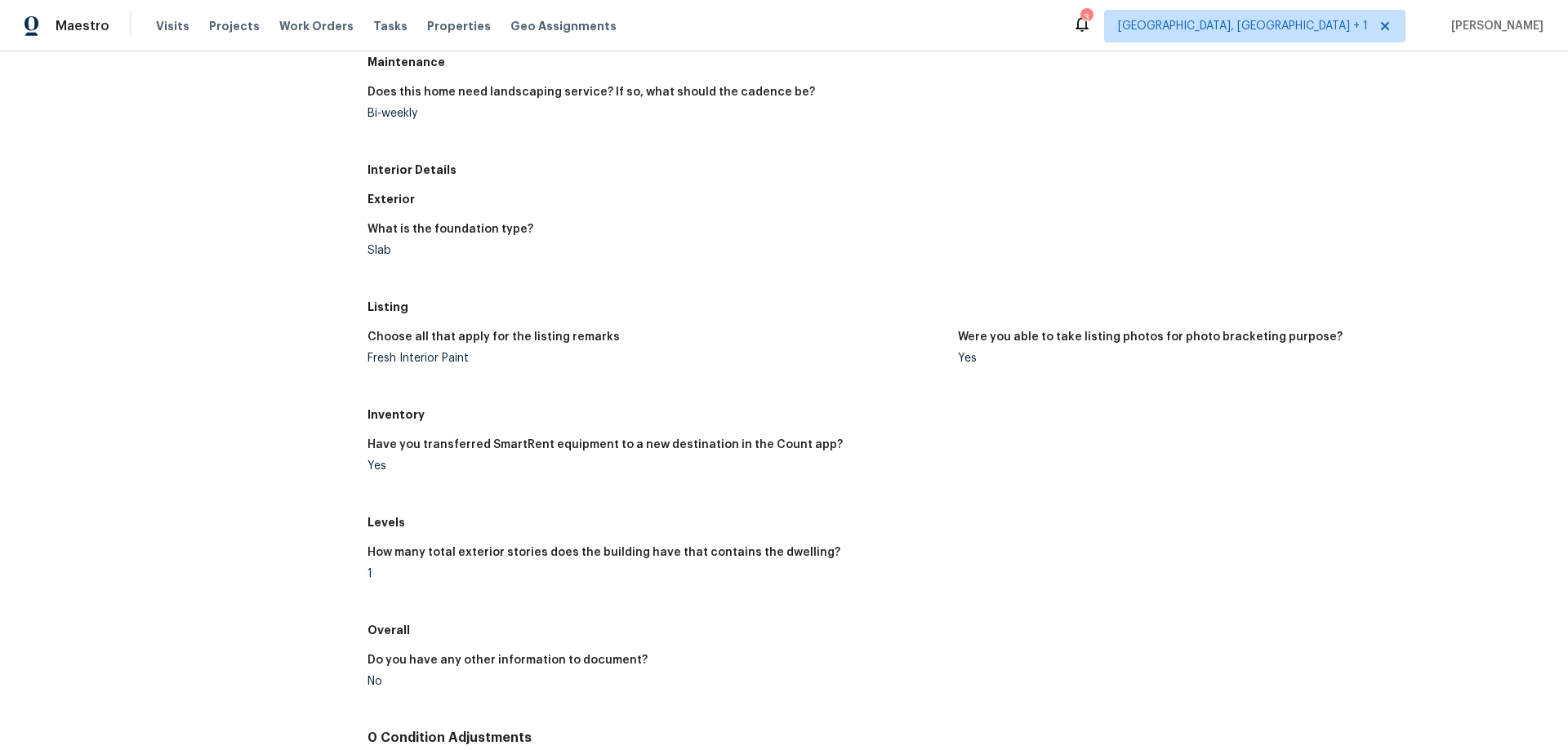
scroll to position [166, 0]
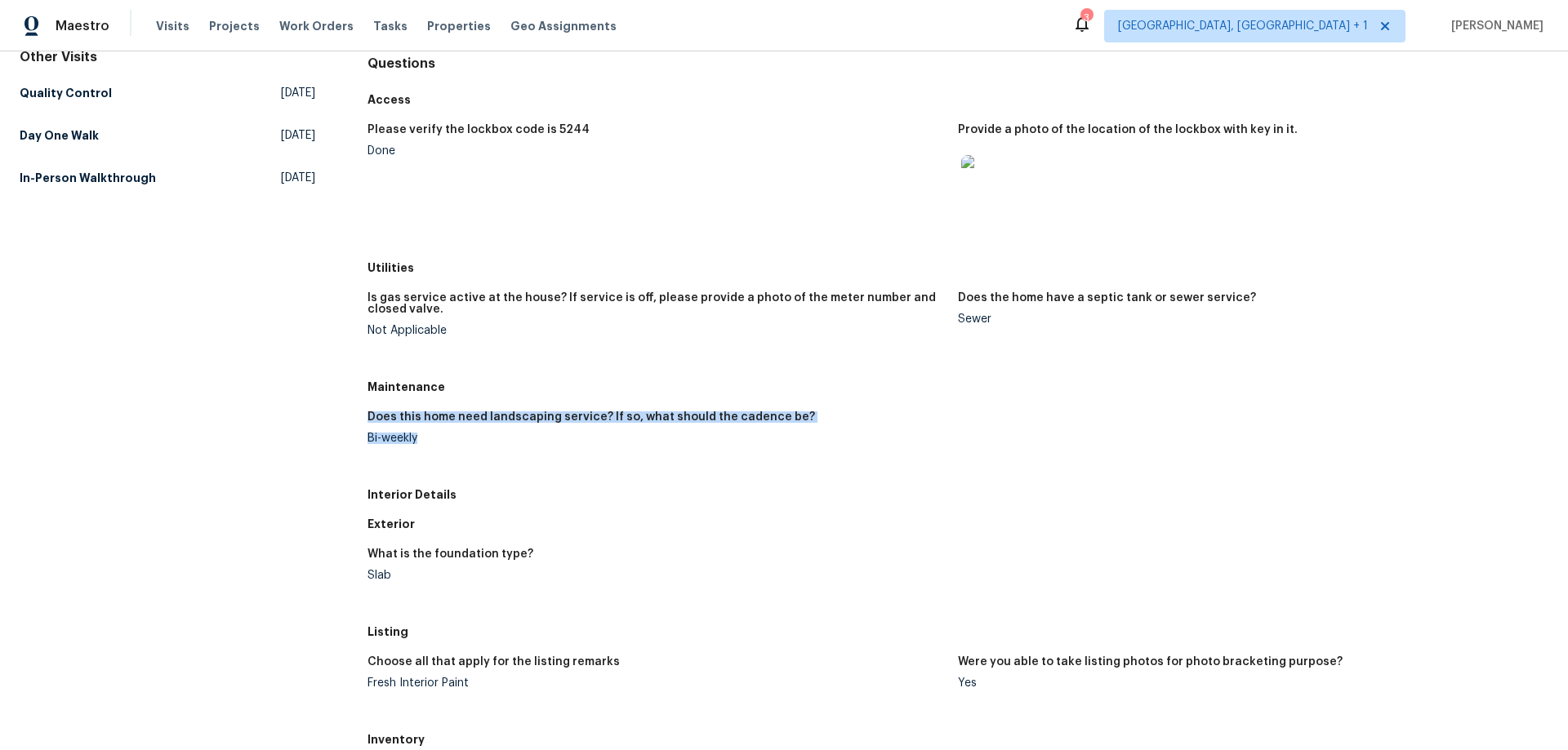
drag, startPoint x: 367, startPoint y: 404, endPoint x: 543, endPoint y: 444, distance: 180.5
click at [543, 444] on div "Does this home need landscaping service? If so, what should the cadence be? Bi-…" at bounding box center [957, 441] width 1180 height 78
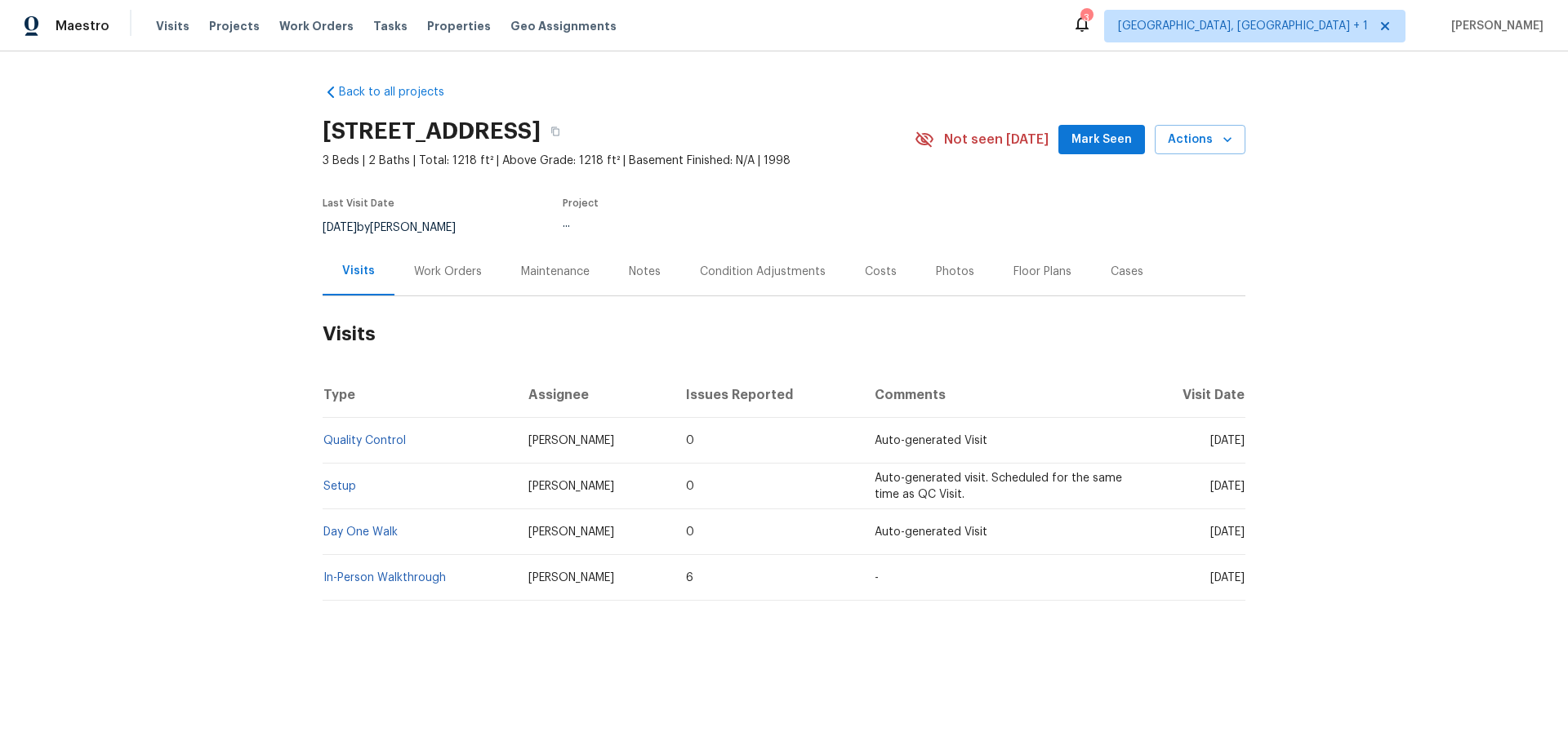
click at [443, 287] on div "Work Orders" at bounding box center [448, 271] width 107 height 49
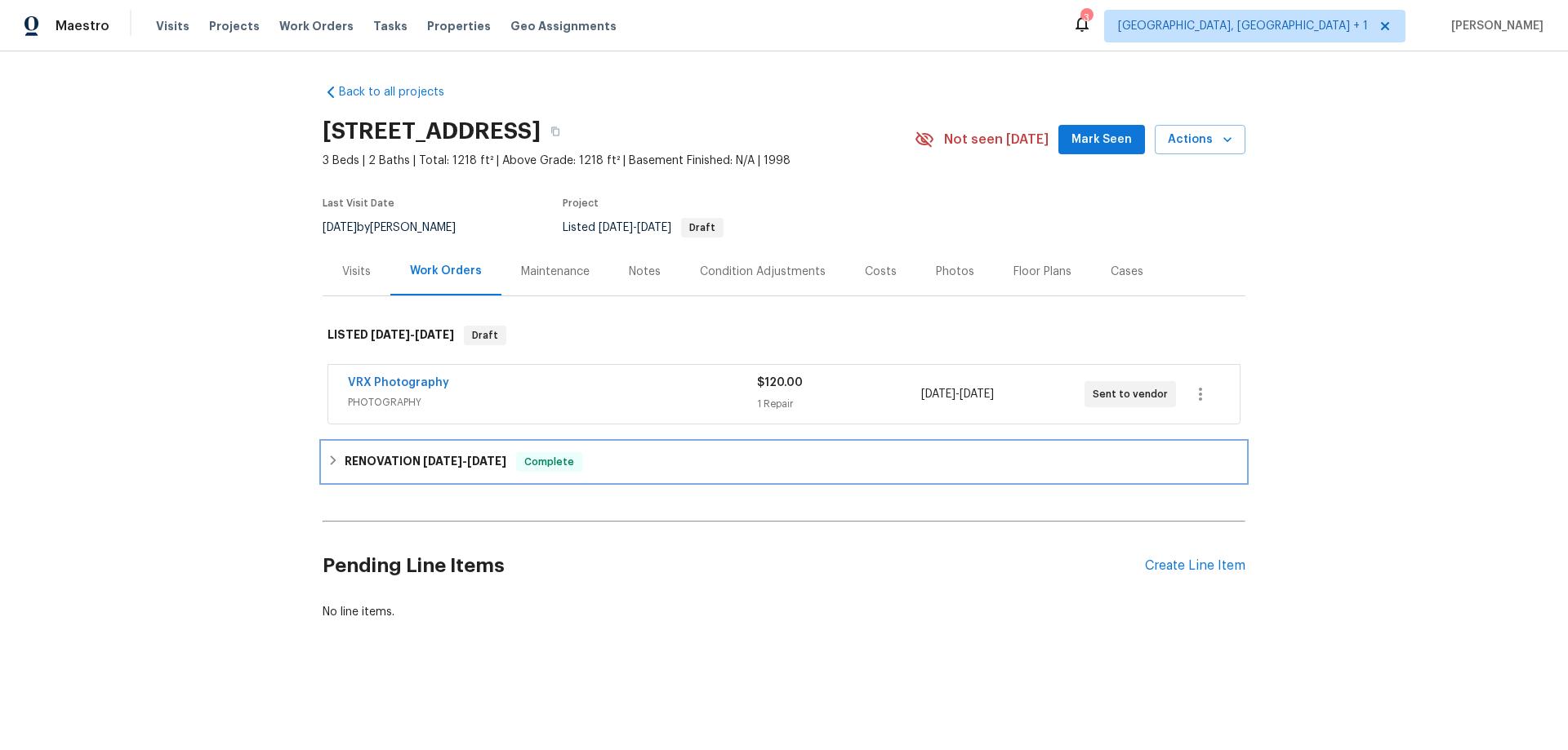
click at [335, 453] on div "RENOVATION [DATE] - [DATE] Complete" at bounding box center [784, 461] width 913 height 20
